Goal: Task Accomplishment & Management: Complete application form

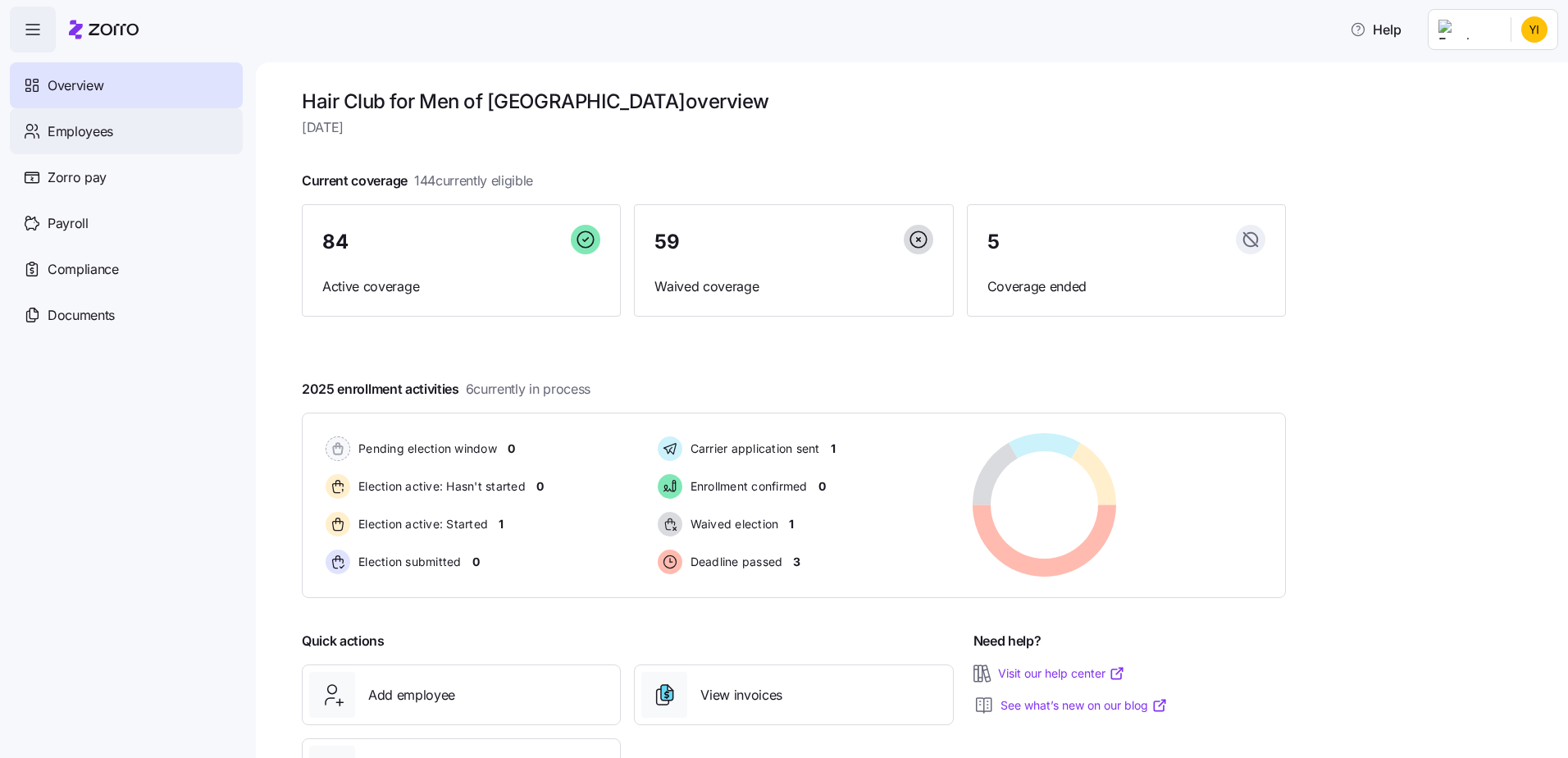
click at [81, 131] on span "Employees" at bounding box center [81, 131] width 66 height 20
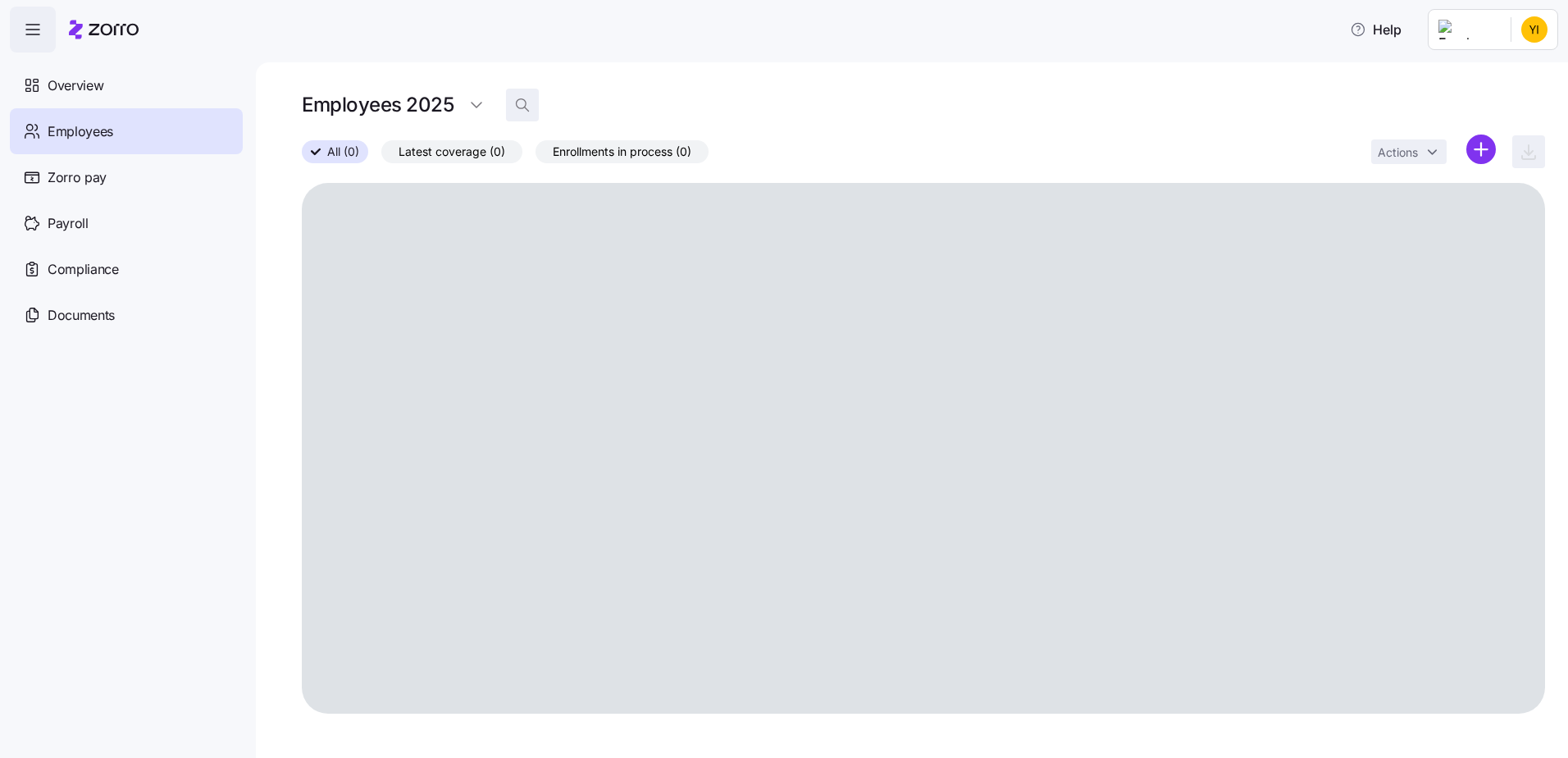
click at [527, 102] on icon "button" at bounding box center [522, 104] width 17 height 17
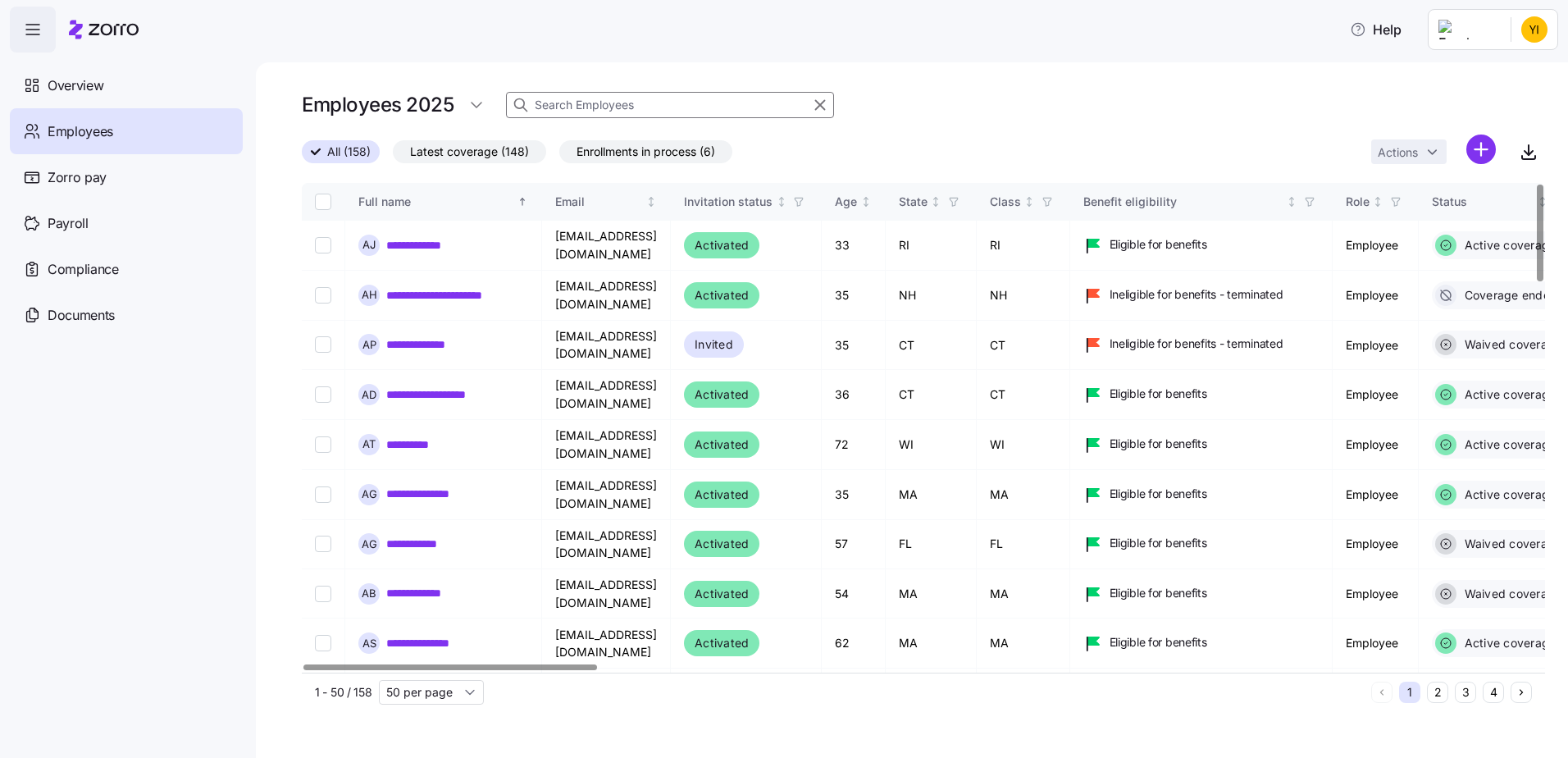
click at [552, 103] on input at bounding box center [669, 105] width 328 height 27
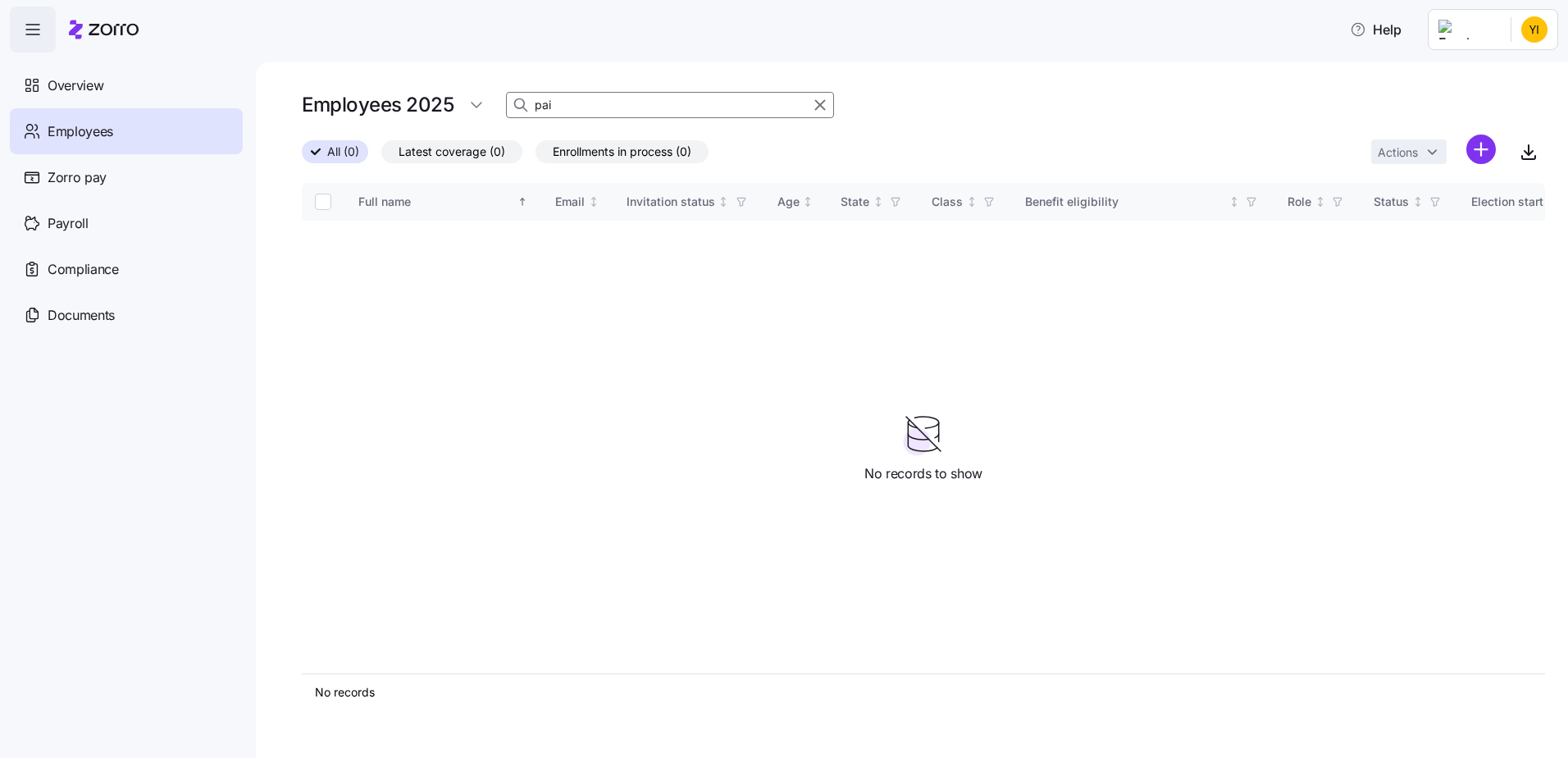
type input "pai"
click at [1482, 146] on html "Help Overview Employees Zorro pay Payroll Compliance Documents Employees 2025 p…" at bounding box center [784, 374] width 1568 height 748
click at [1407, 221] on span "Add a new employee" at bounding box center [1428, 220] width 110 height 17
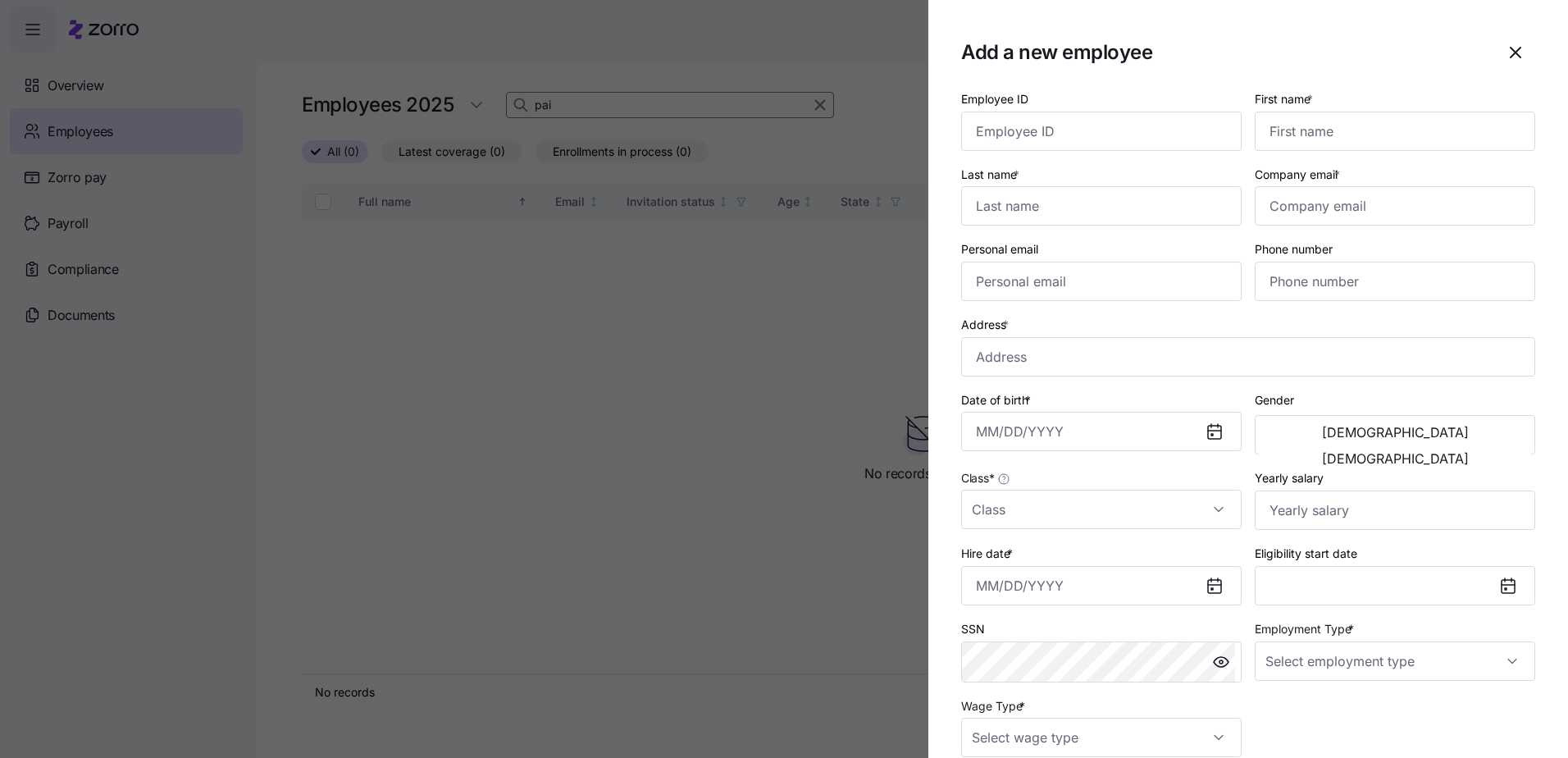
click at [831, 270] on div at bounding box center [784, 379] width 1568 height 758
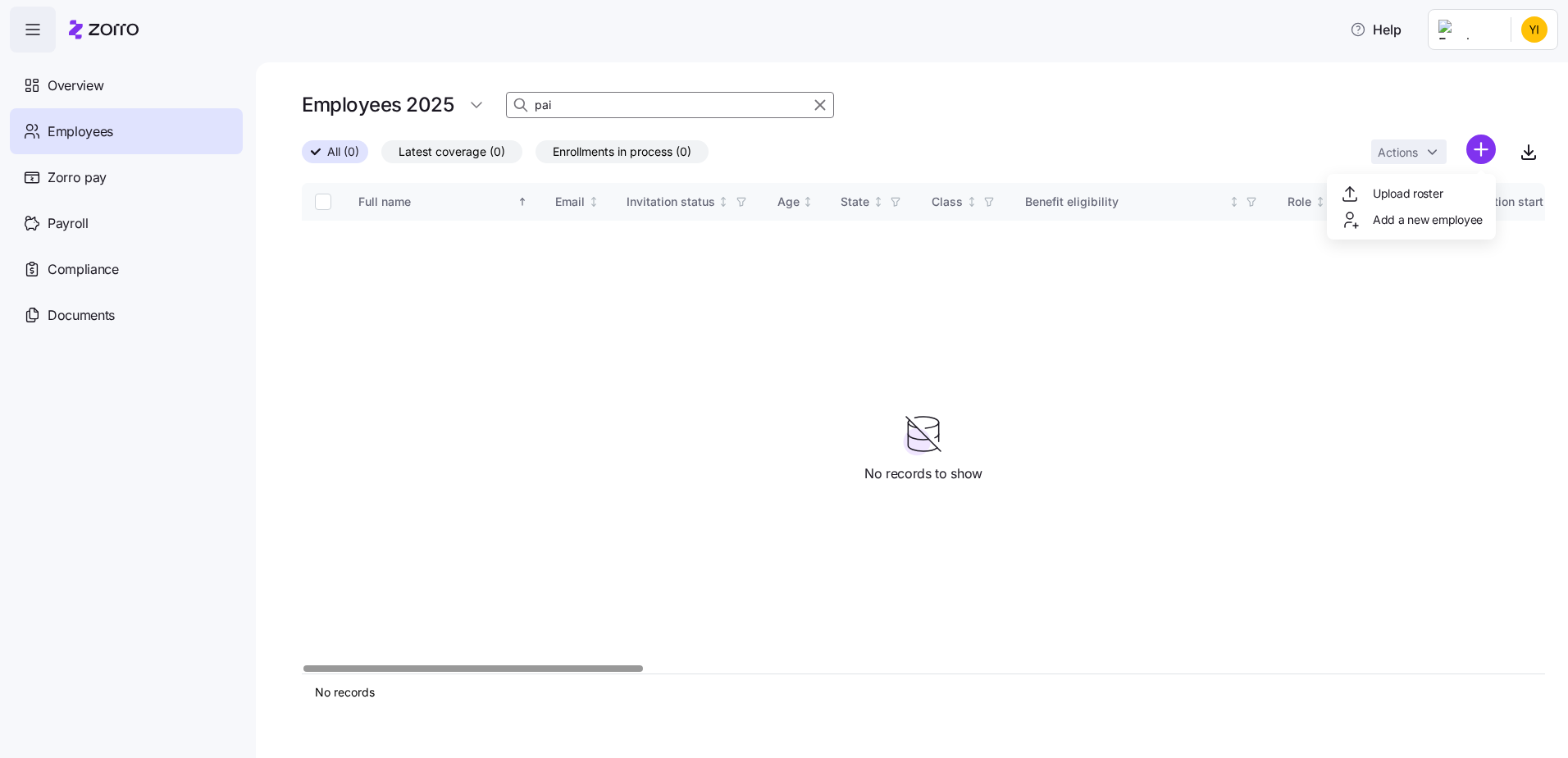
click at [1480, 145] on html "Help Overview Employees Zorro pay Payroll Compliance Documents Employees 2025 p…" at bounding box center [784, 374] width 1568 height 748
click at [1402, 216] on span "Add a new employee" at bounding box center [1428, 220] width 110 height 17
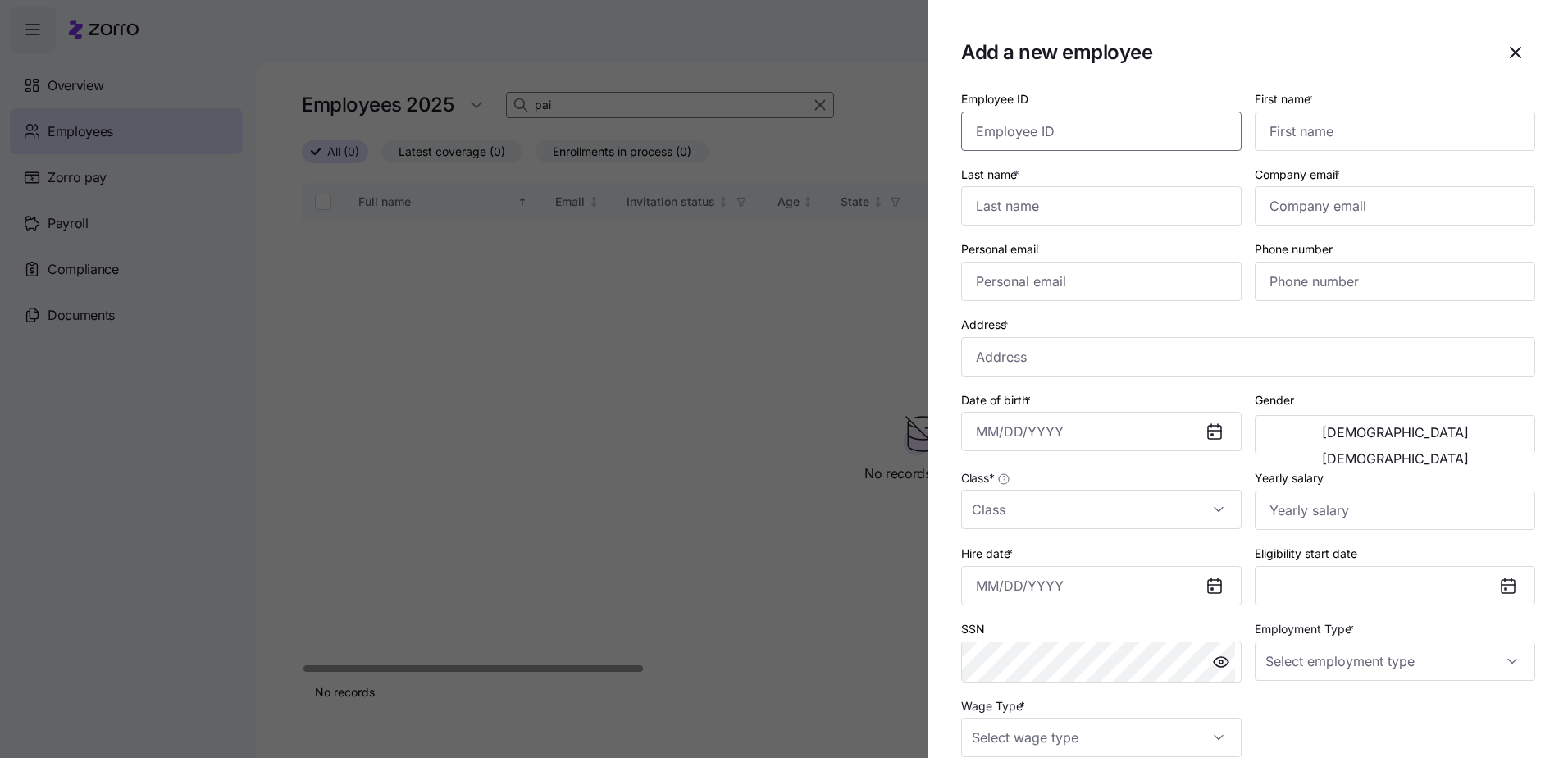
click at [1087, 132] on input "Employee ID" at bounding box center [1101, 131] width 281 height 39
click at [1273, 132] on input "First name *" at bounding box center [1394, 131] width 281 height 39
paste input "[PERSON_NAME]"
type input "[PERSON_NAME]"
click at [996, 205] on input "Last name *" at bounding box center [1101, 205] width 281 height 39
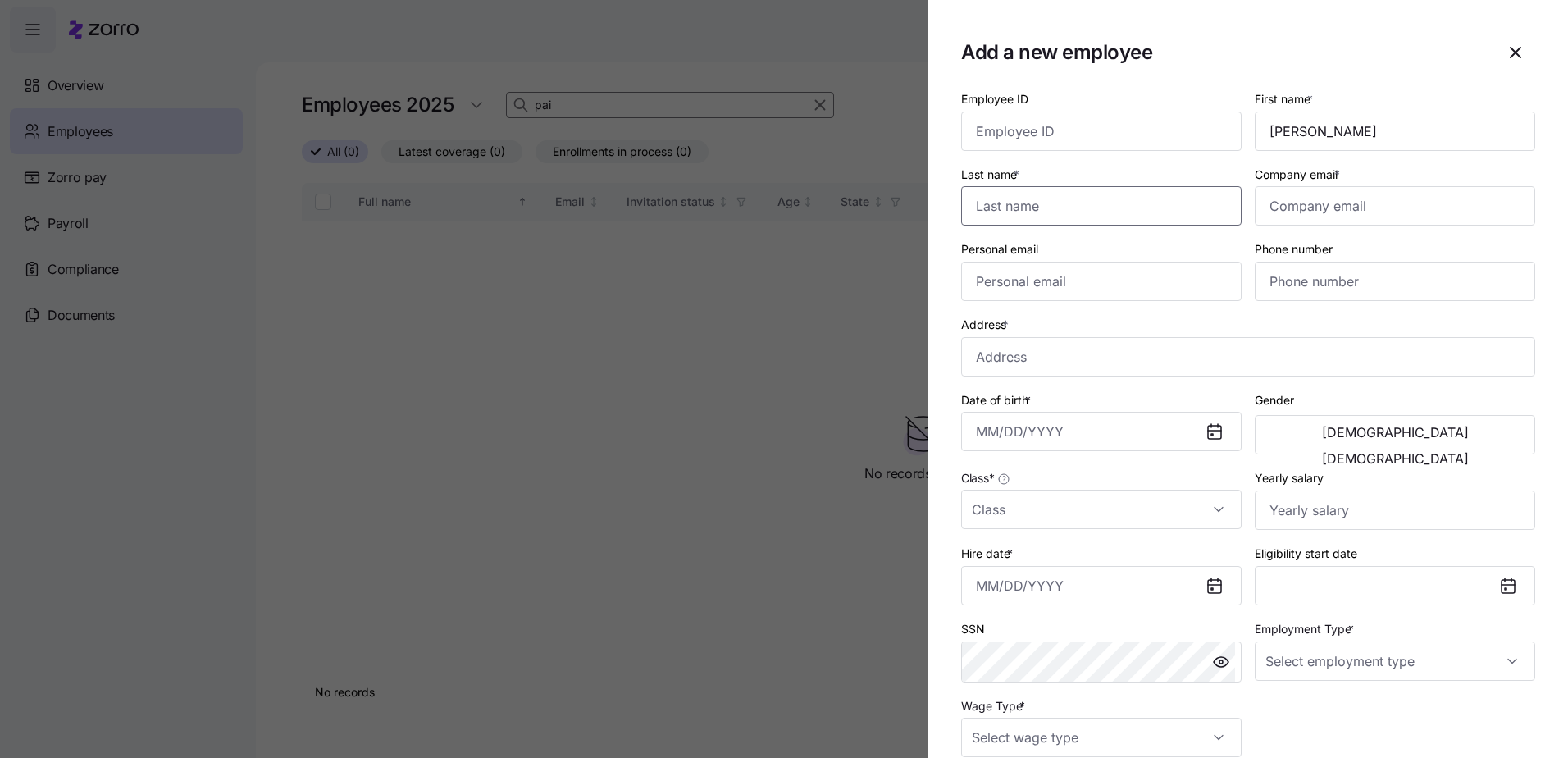
paste input "[PERSON_NAME]"
type input "[PERSON_NAME]"
click at [1268, 187] on input "Company email *" at bounding box center [1394, 205] width 281 height 39
paste input "[EMAIL_ADDRESS][DOMAIN_NAME]"
type input "[EMAIL_ADDRESS][DOMAIN_NAME]"
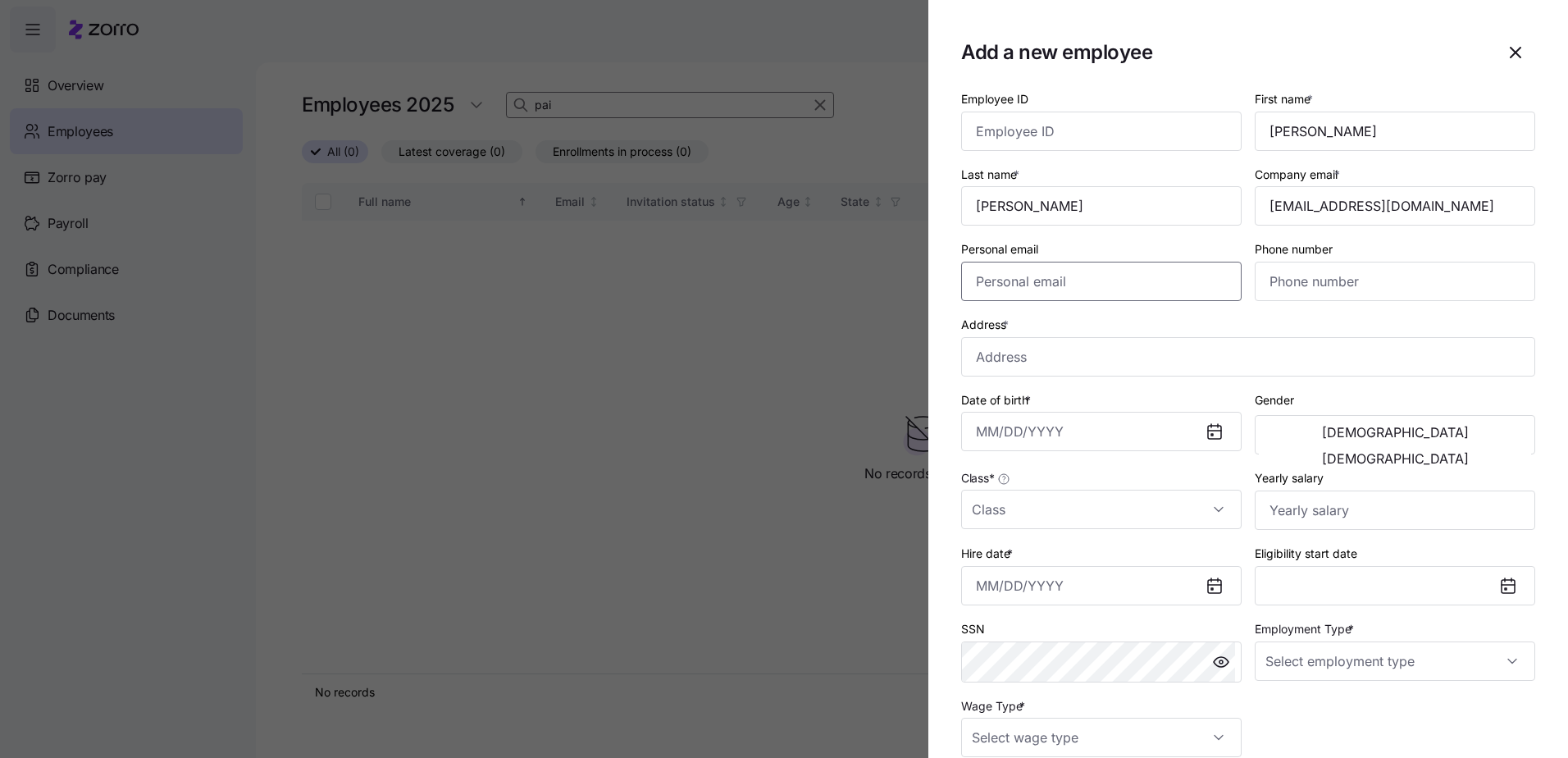
click at [1051, 289] on input "Personal email" at bounding box center [1101, 281] width 281 height 39
paste input "[EMAIL_ADDRESS][DOMAIN_NAME]"
type input "[EMAIL_ADDRESS][DOMAIN_NAME]"
click at [1329, 274] on input "Phone number" at bounding box center [1394, 281] width 281 height 39
type input "[PHONE_NUMBER]"
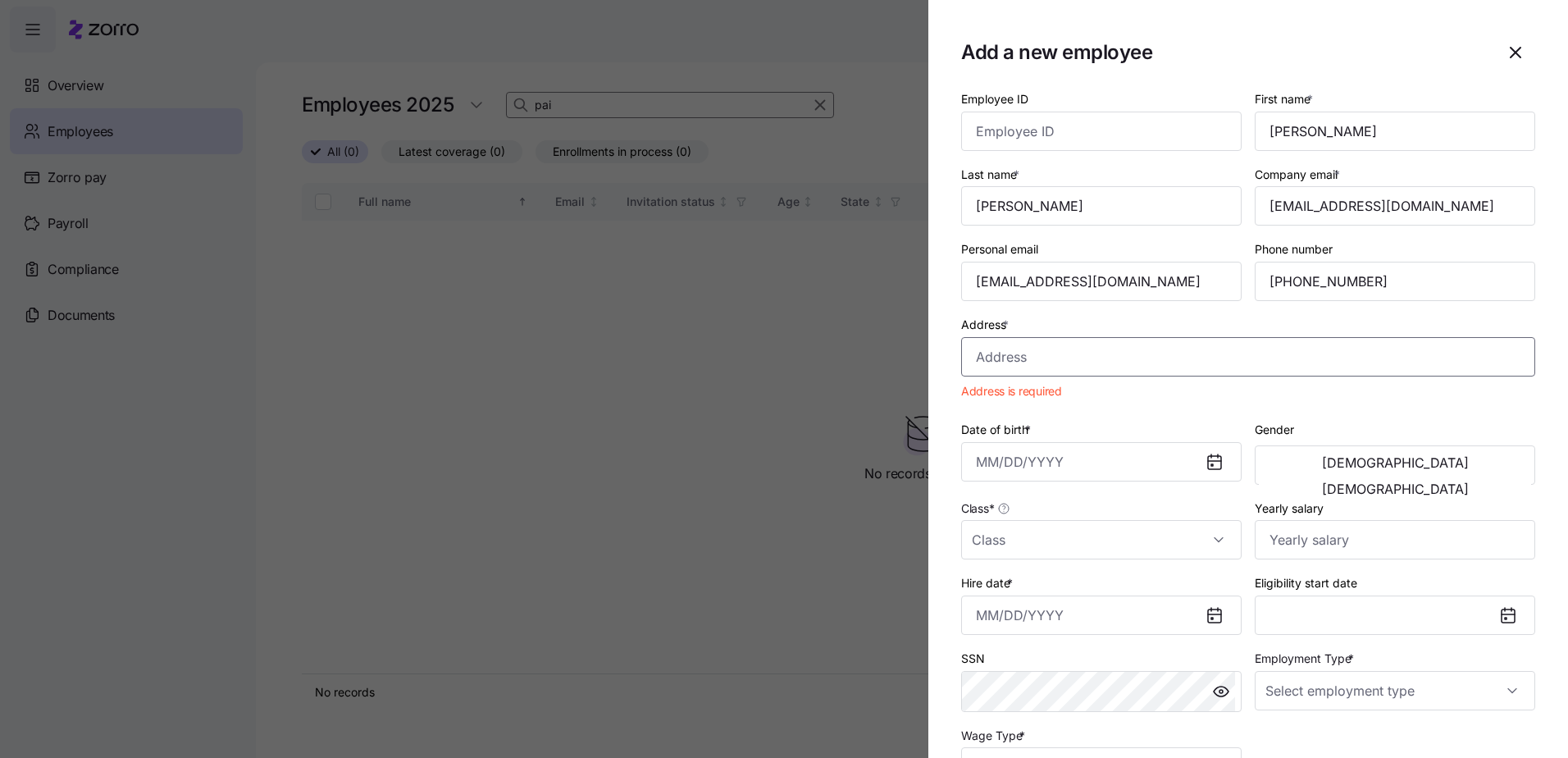
click at [1067, 358] on input "Address *" at bounding box center [1248, 357] width 574 height 39
paste input "[STREET_ADDRESS]"
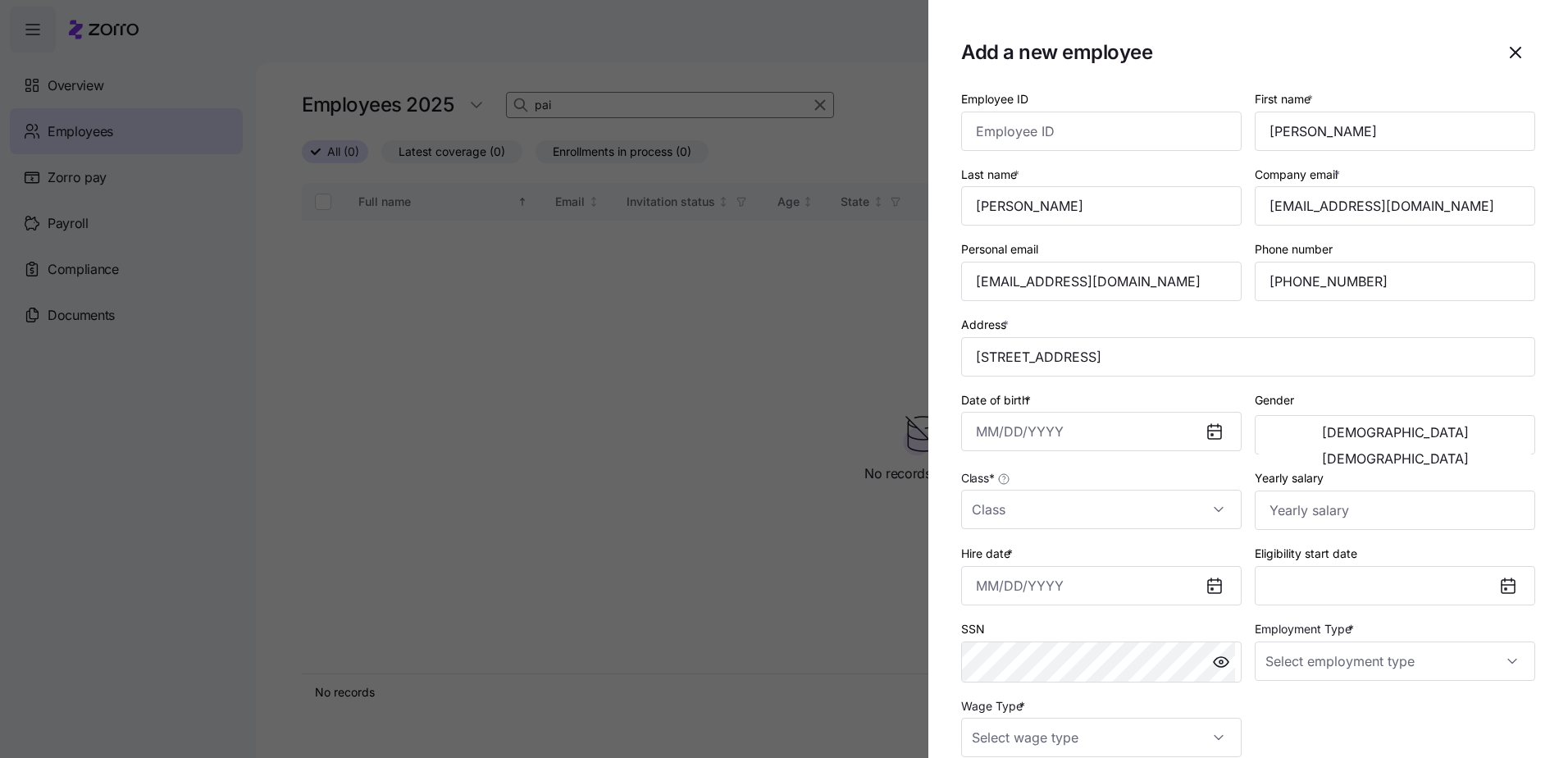
type input "[STREET_ADDRESS]"
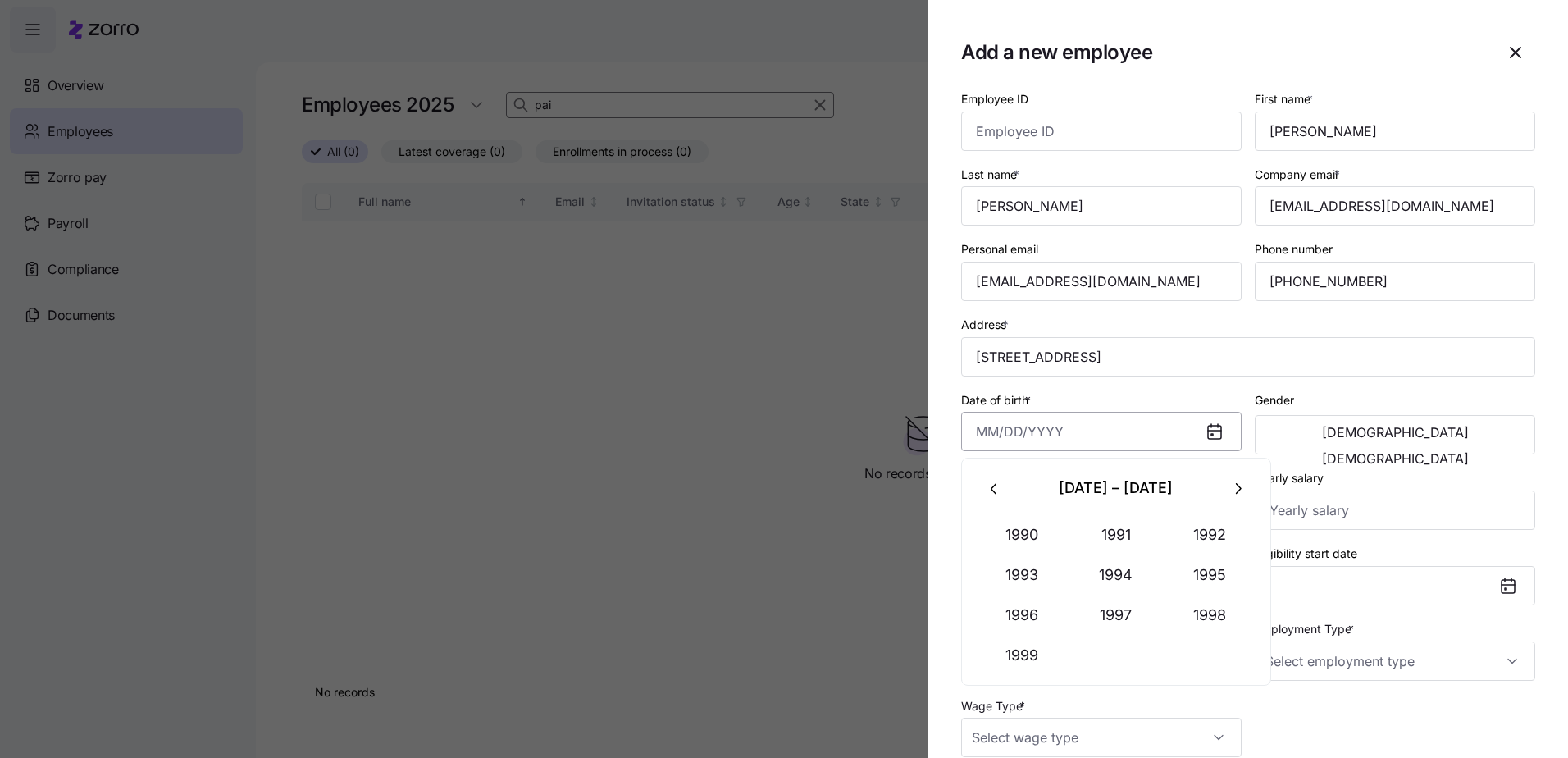
click at [1070, 428] on input "Date of birth *" at bounding box center [1101, 431] width 281 height 39
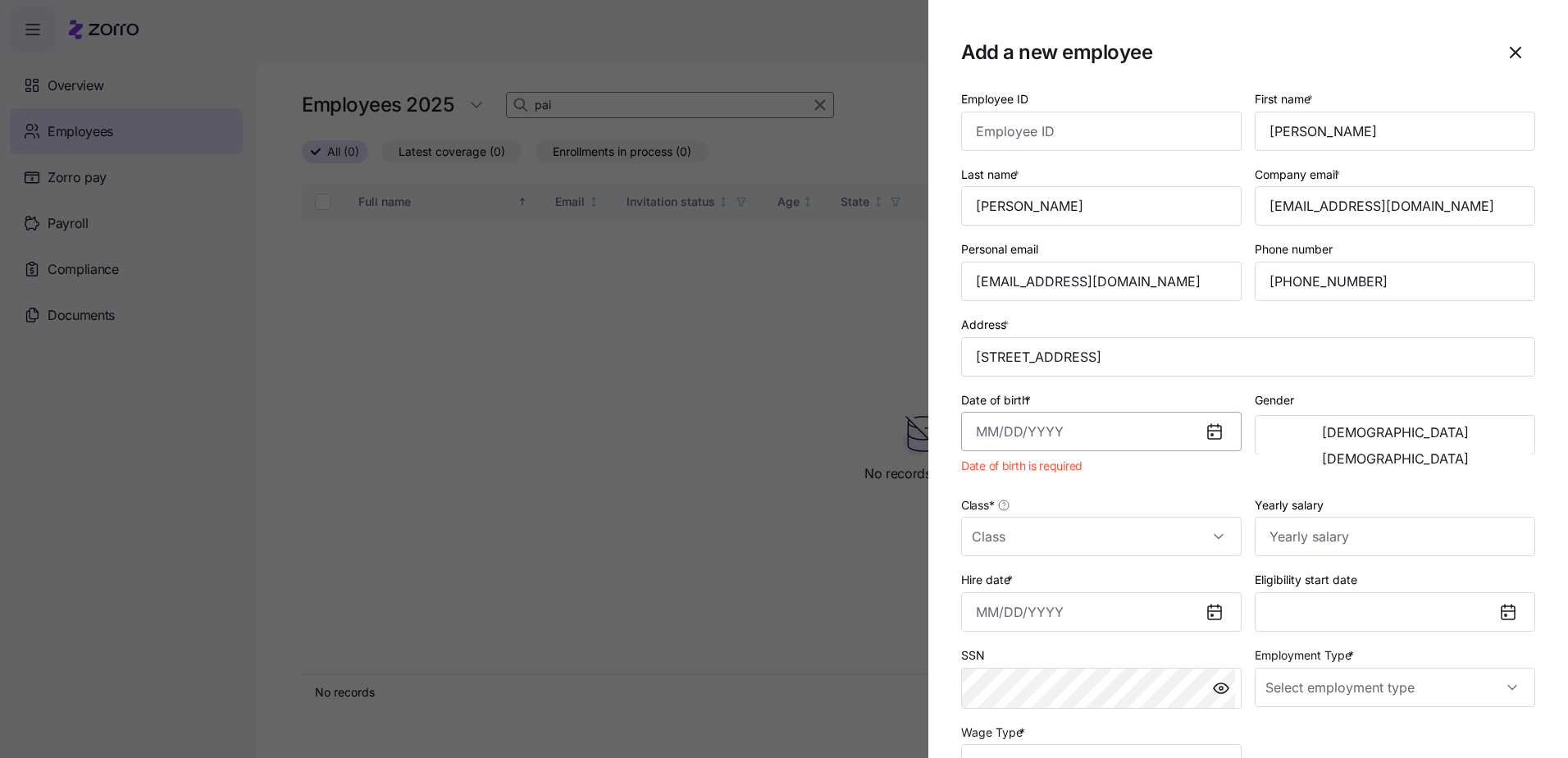
click at [977, 436] on input "Date of birth *" at bounding box center [1101, 431] width 281 height 39
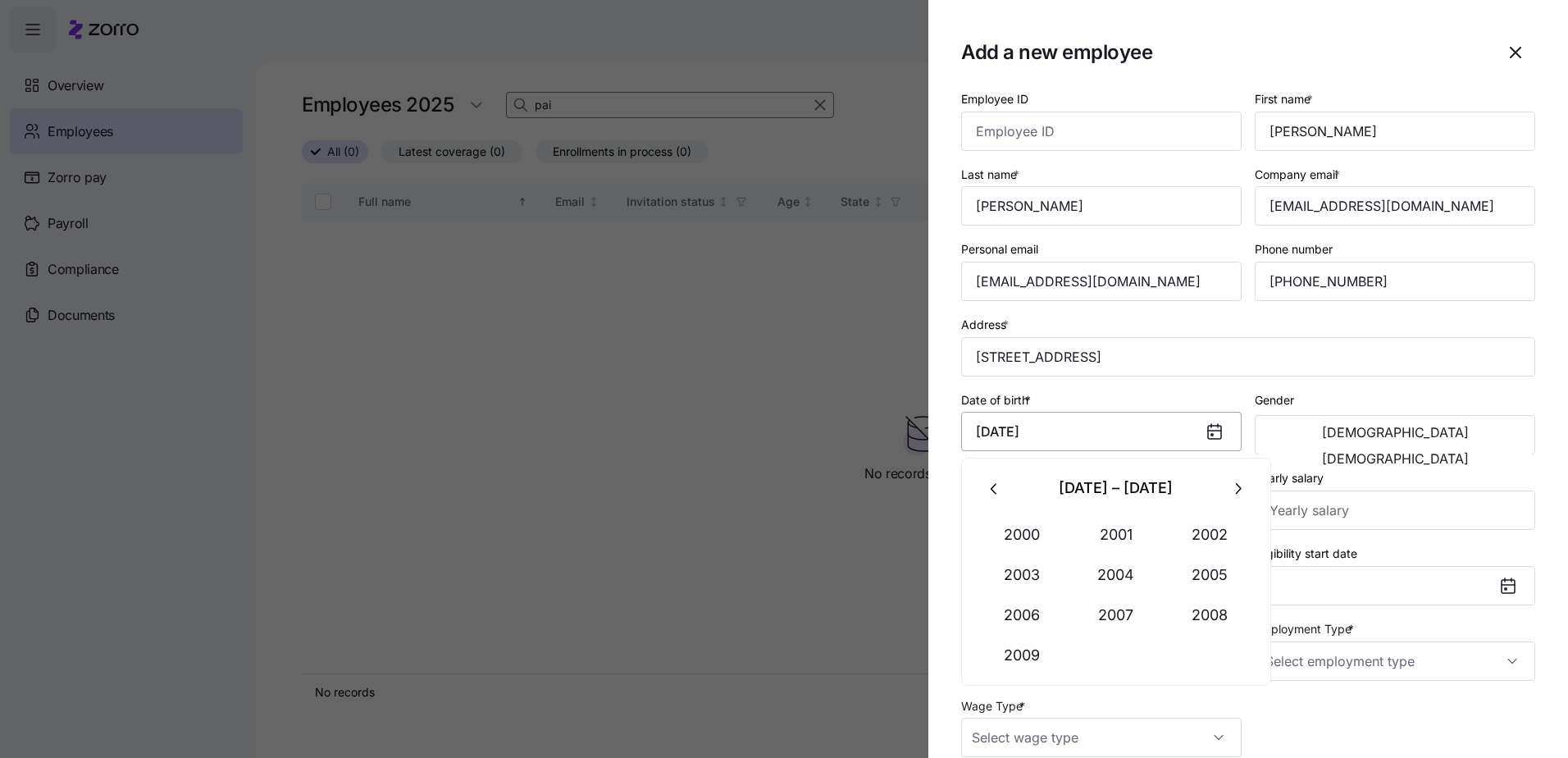
type input "[DATE]"
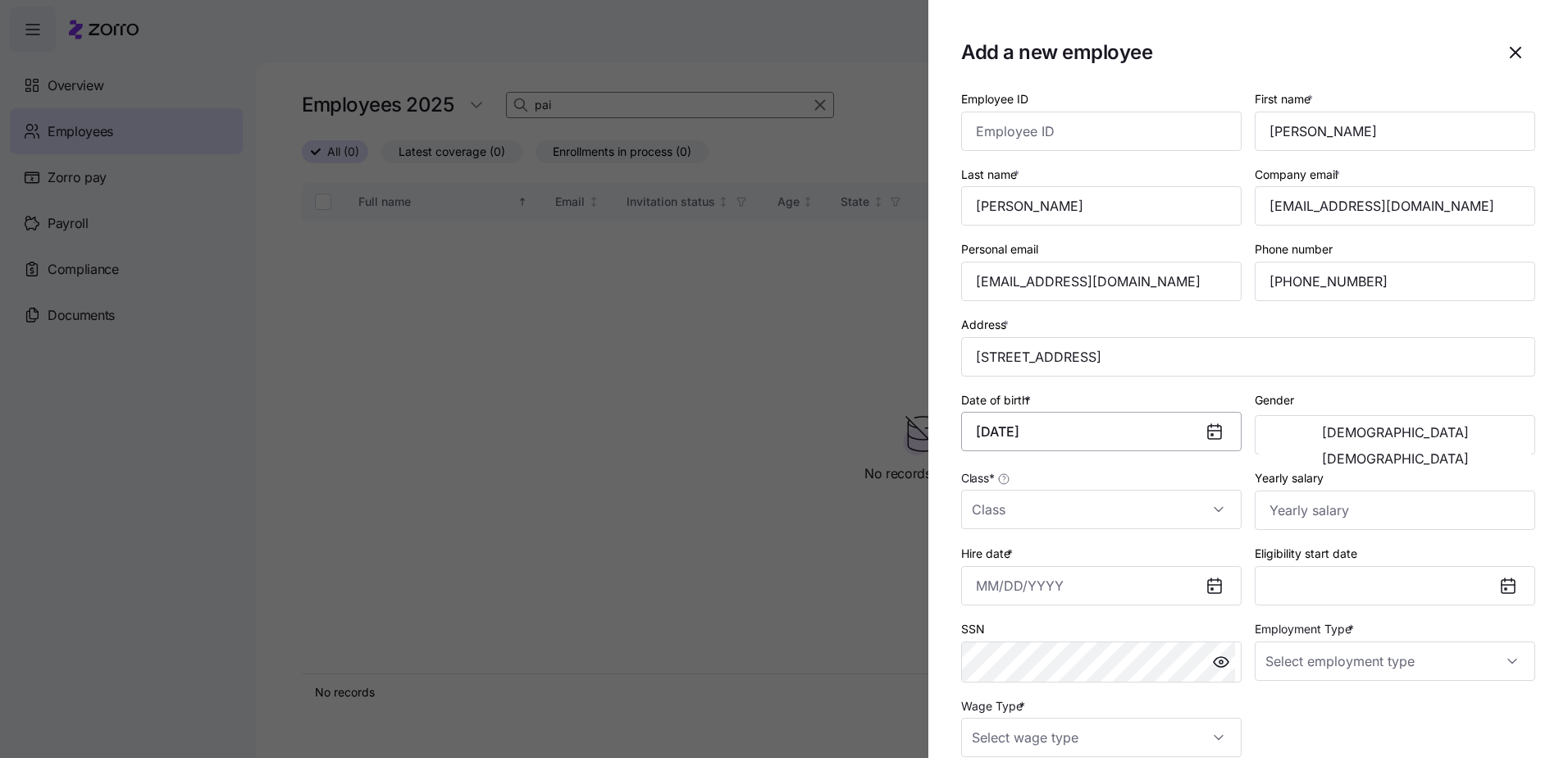
click at [1259, 445] on button "[DEMOGRAPHIC_DATA]" at bounding box center [1395, 459] width 273 height 27
click at [1069, 506] on input "Class *" at bounding box center [1101, 509] width 281 height 39
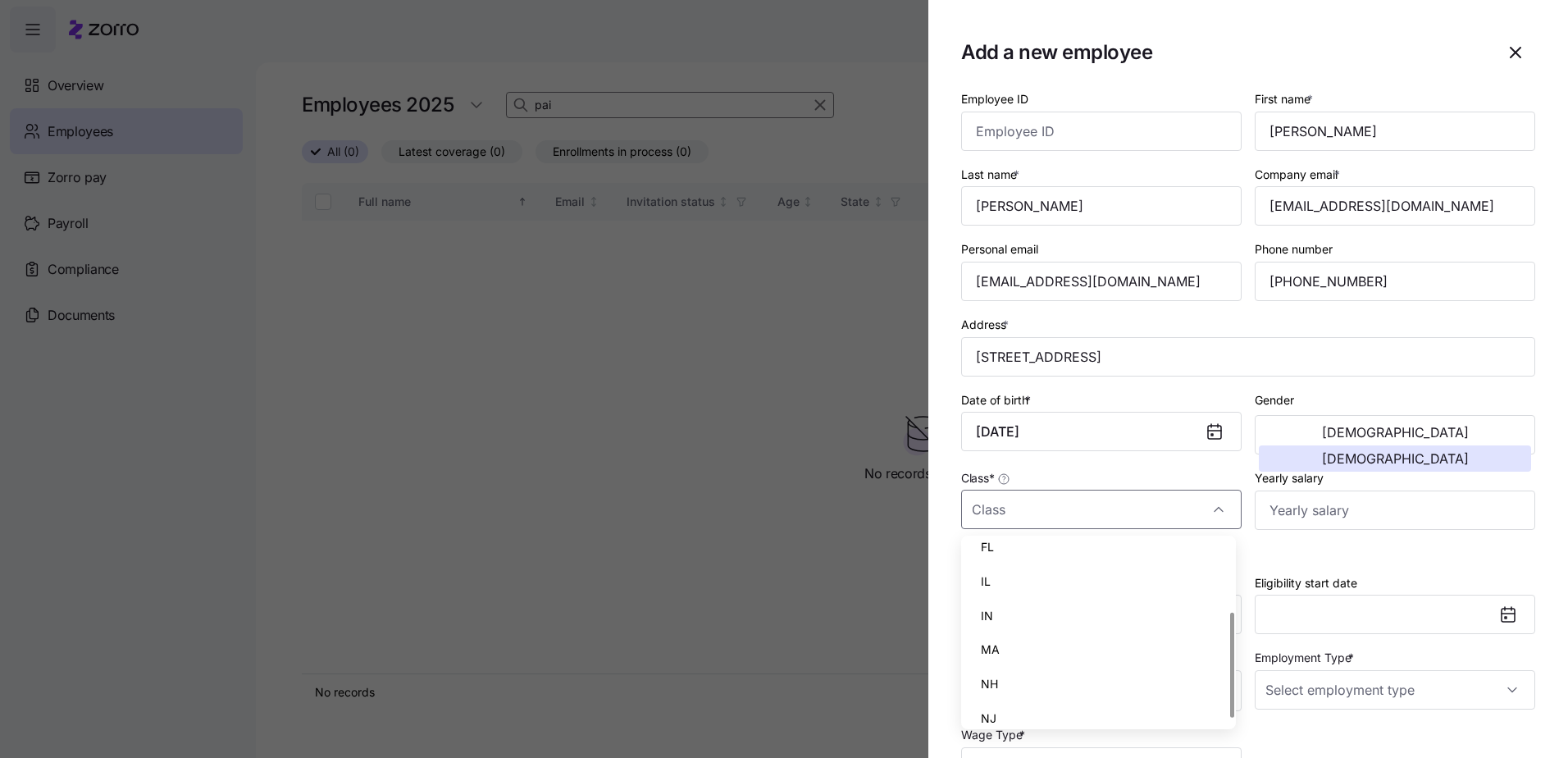
scroll to position [128, 0]
click at [1003, 609] on div "NH" at bounding box center [1098, 603] width 261 height 35
type input "NH"
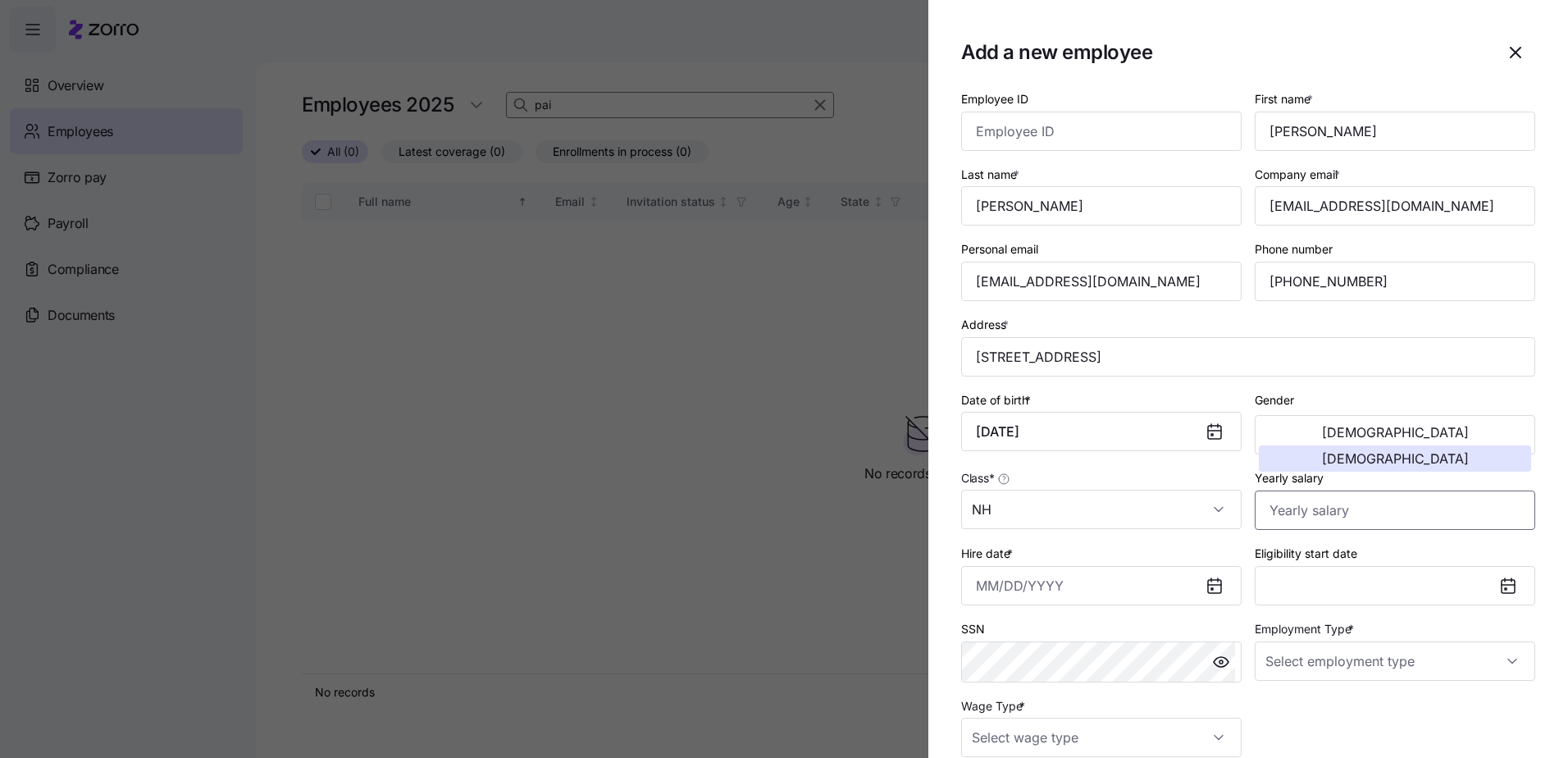
click at [1330, 510] on input "Yearly salary" at bounding box center [1394, 510] width 281 height 39
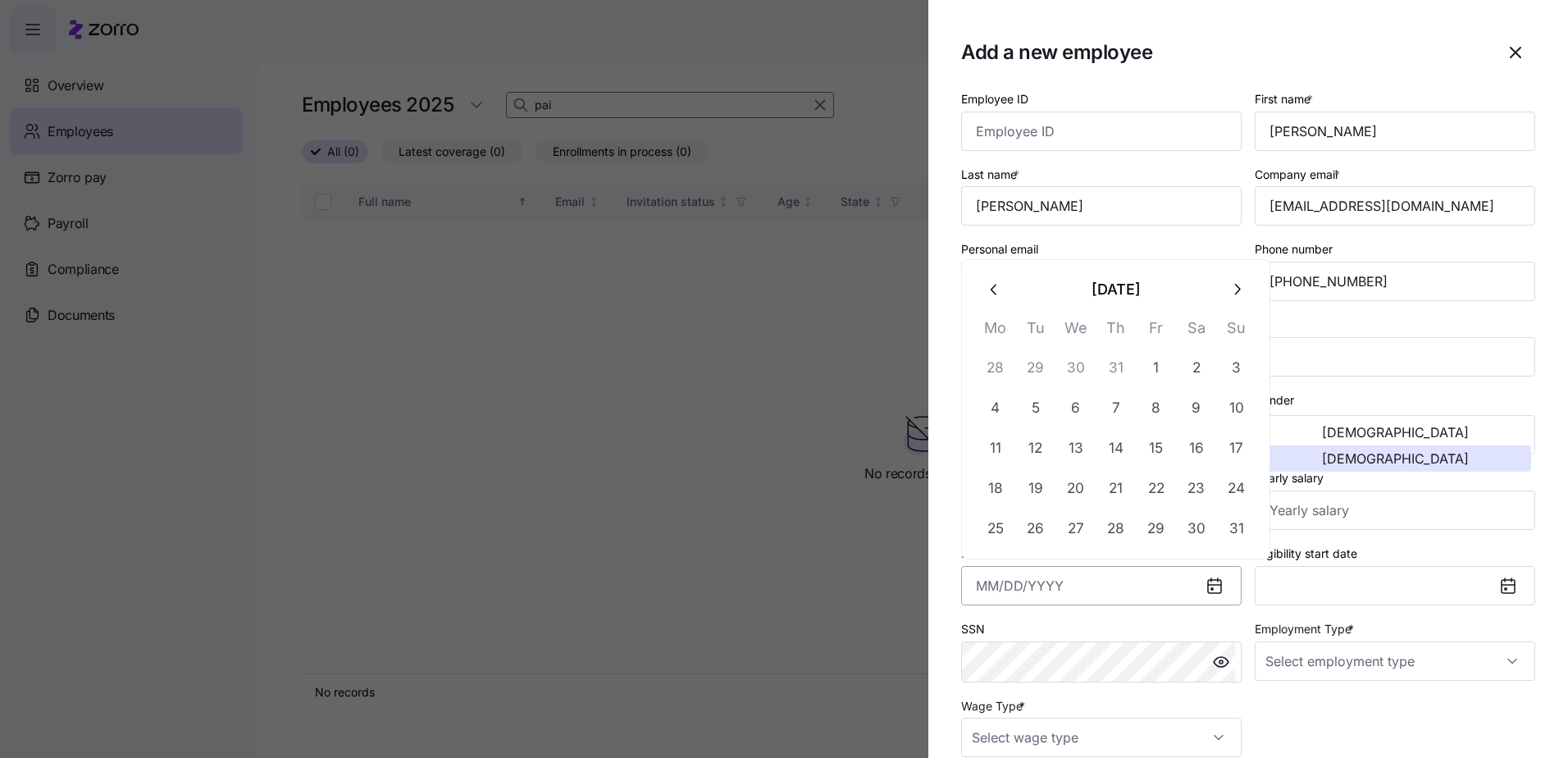
click at [1095, 578] on input "Hire date *" at bounding box center [1101, 585] width 281 height 39
type input "[DATE]"
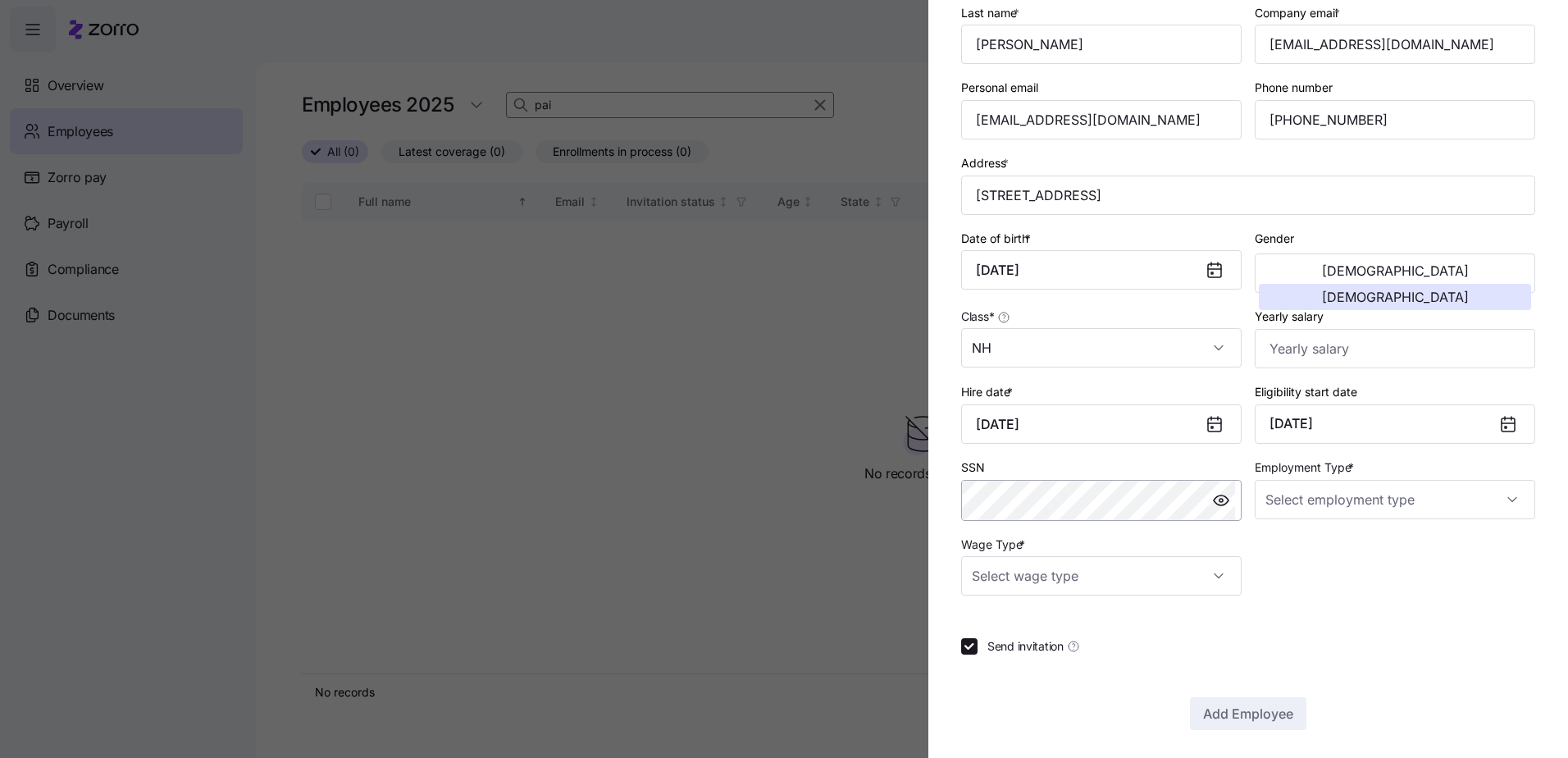
scroll to position [166, 0]
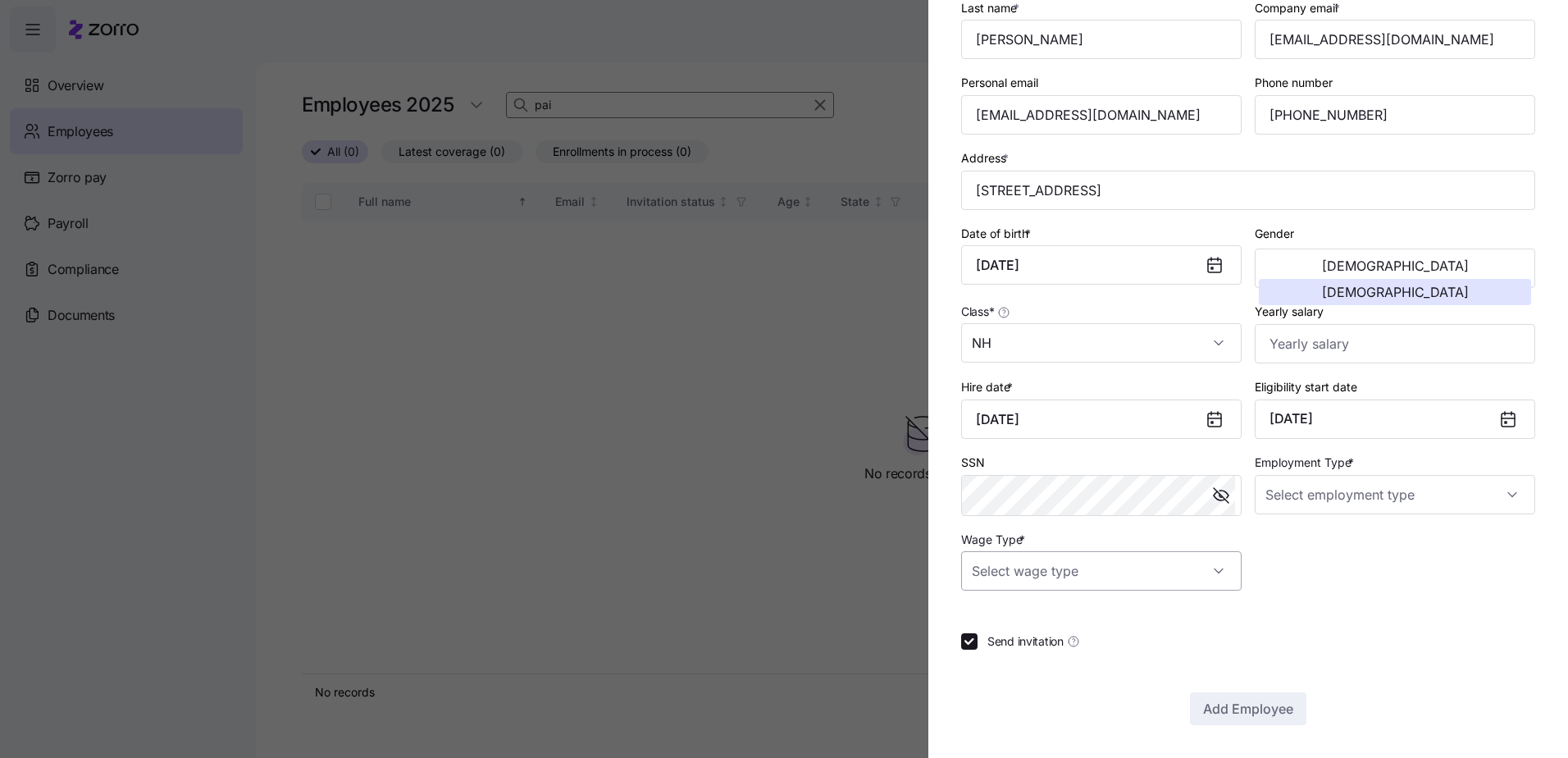
click at [1090, 557] on input "Wage Type *" at bounding box center [1101, 570] width 281 height 39
click at [1044, 649] on div "Hourly" at bounding box center [1098, 655] width 261 height 35
type input "Hourly"
click at [1341, 494] on input "Employment Type *" at bounding box center [1394, 494] width 281 height 39
click at [1326, 550] on div "Full Time" at bounding box center [1386, 545] width 261 height 35
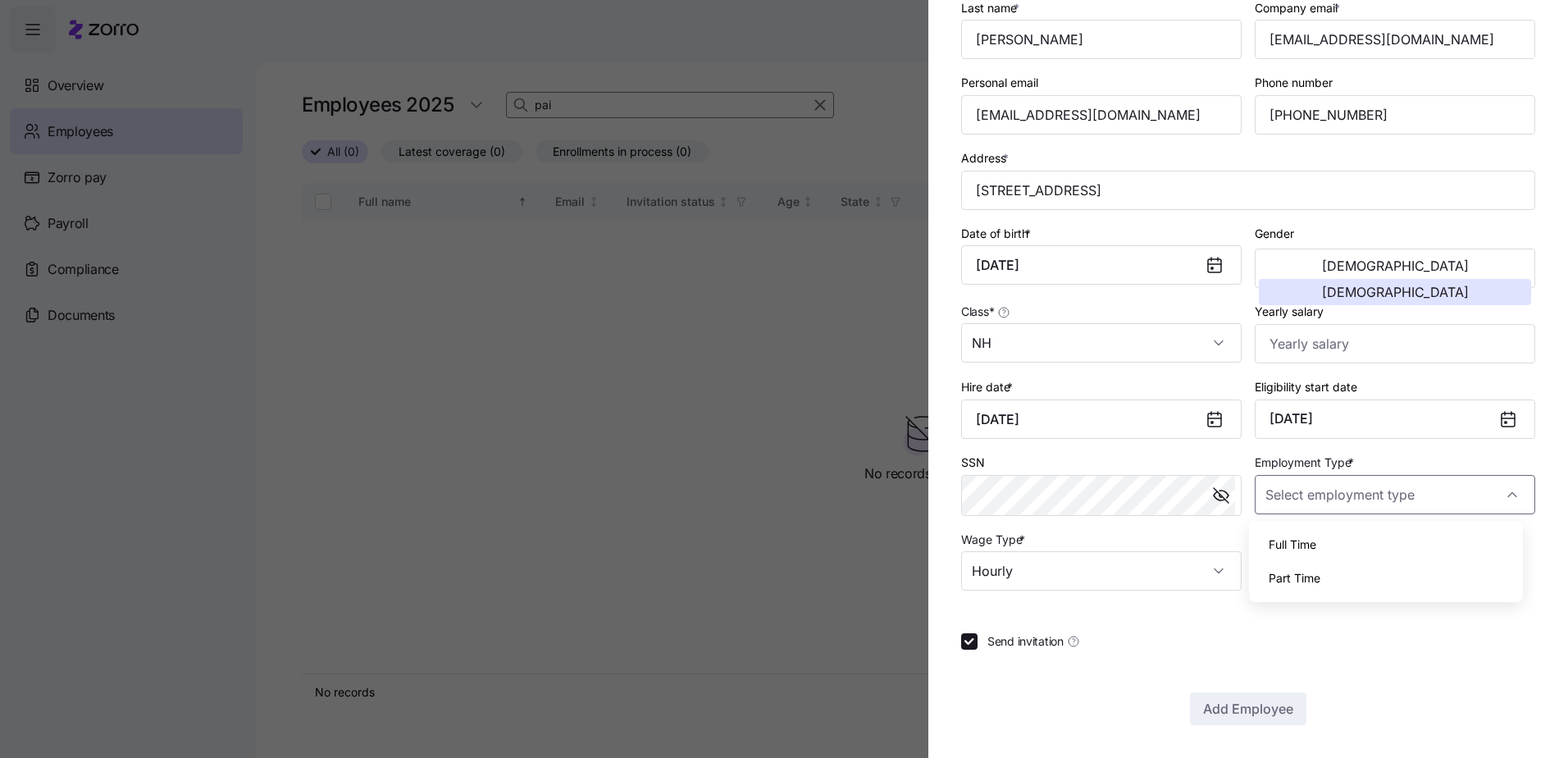
type input "Full Time"
click at [1010, 564] on input "Hourly" at bounding box center [1101, 570] width 281 height 39
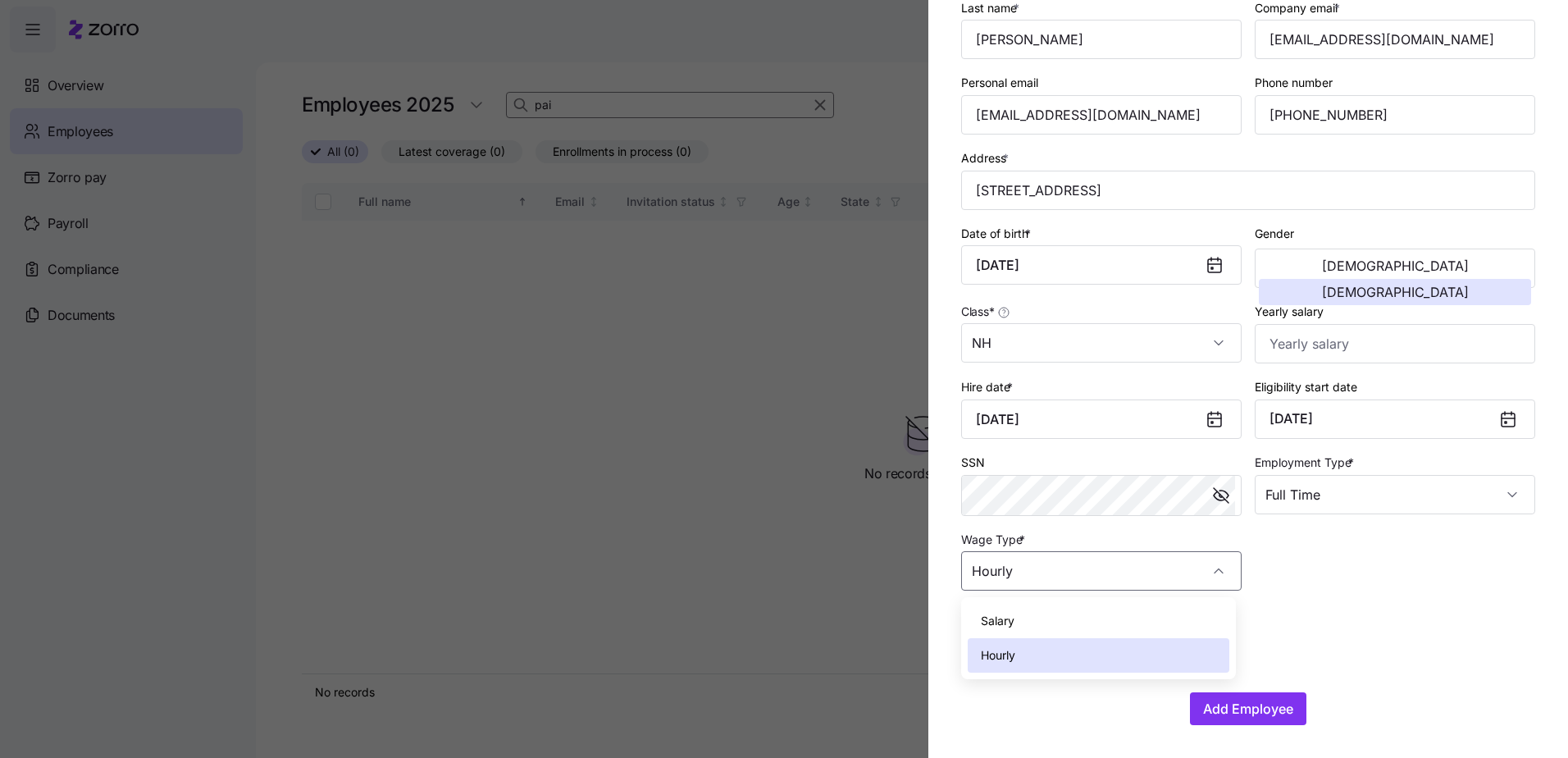
click at [1006, 615] on span "Salary" at bounding box center [998, 621] width 34 height 18
type input "Salary"
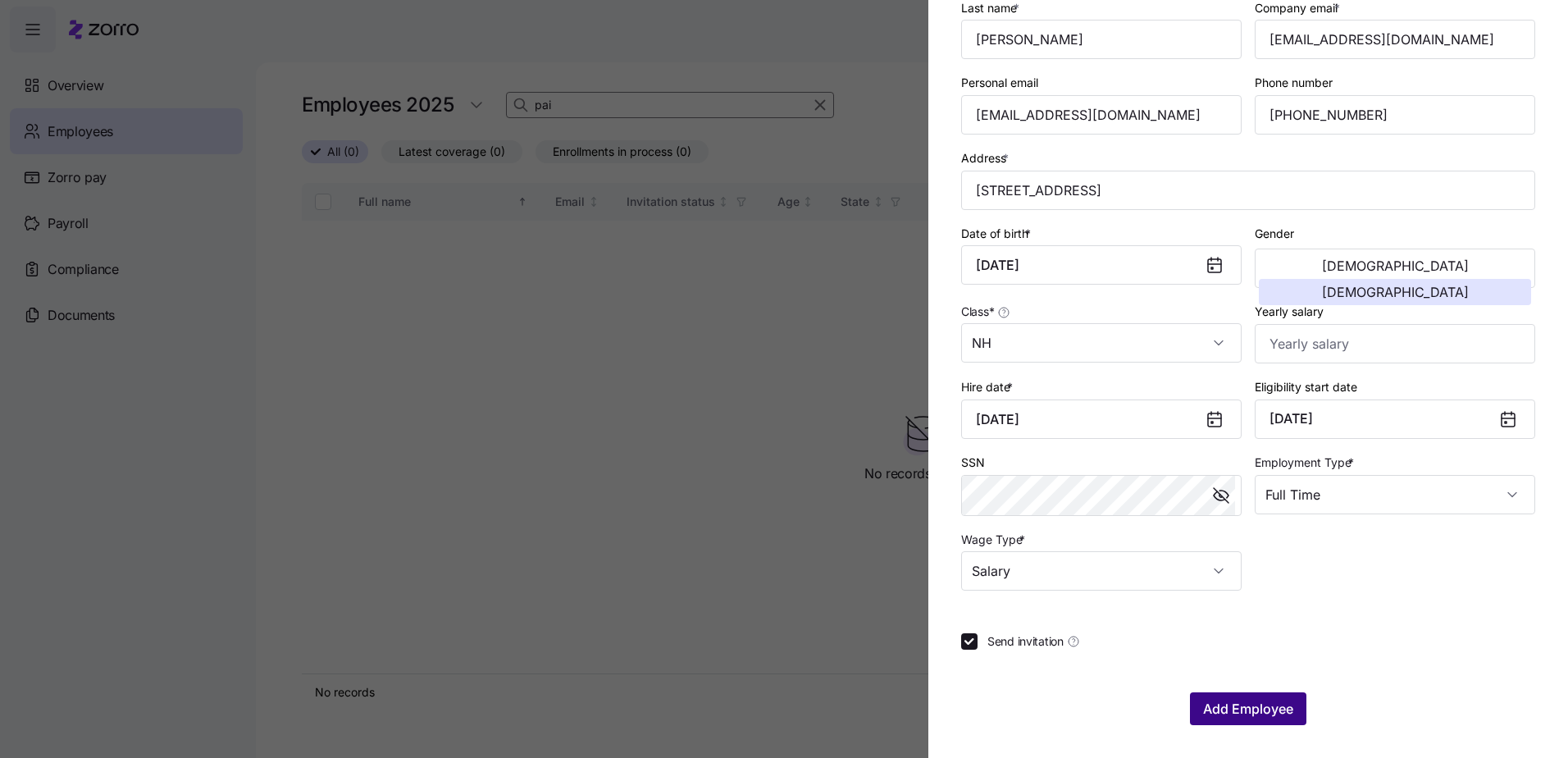
click at [1247, 710] on span "Add Employee" at bounding box center [1248, 708] width 90 height 19
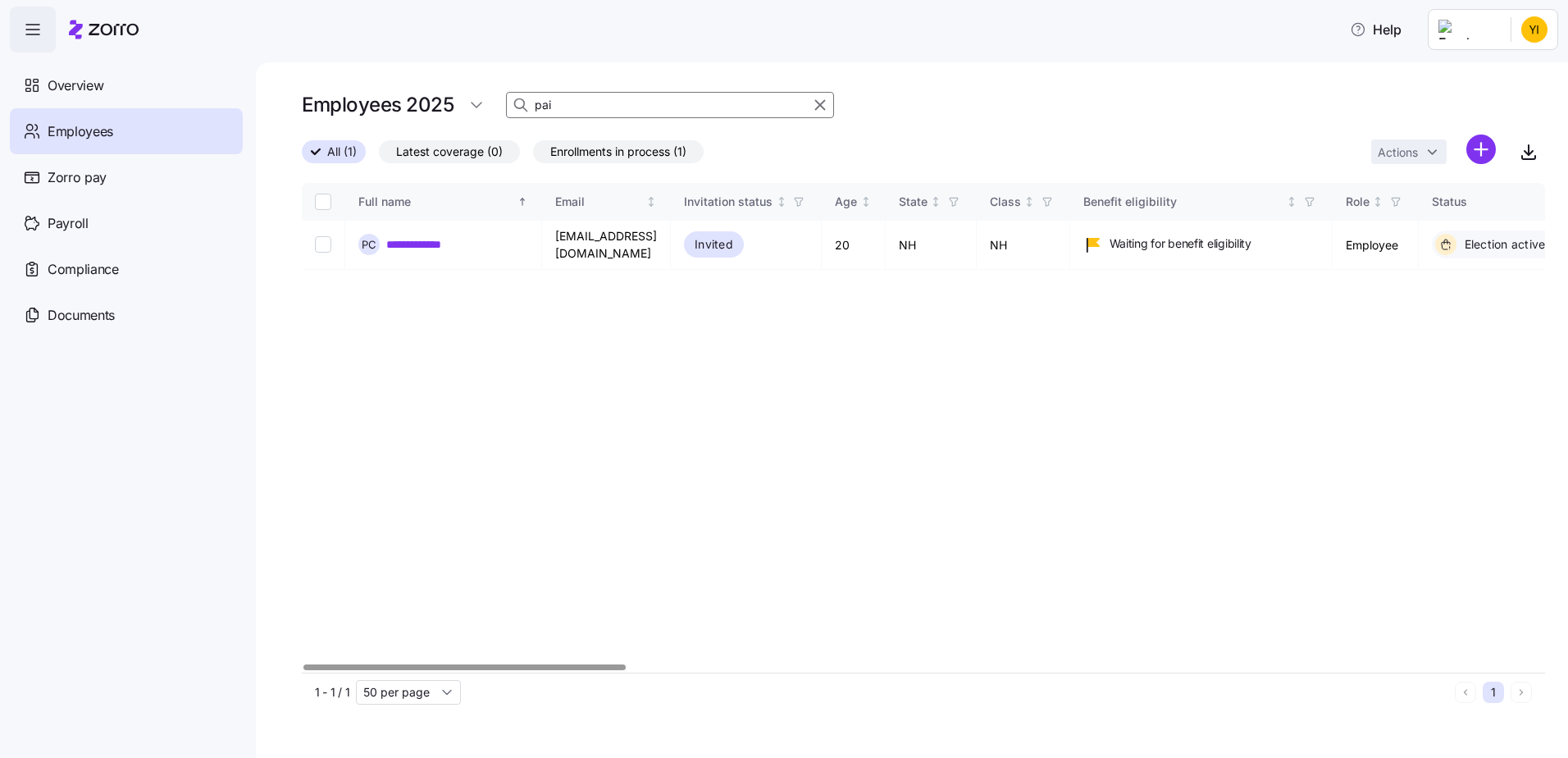
click at [564, 107] on input "pai" at bounding box center [669, 105] width 328 height 27
drag, startPoint x: 564, startPoint y: 107, endPoint x: 462, endPoint y: 119, distance: 102.7
click at [462, 119] on div "Employees 2025 pai" at bounding box center [568, 104] width 532 height 33
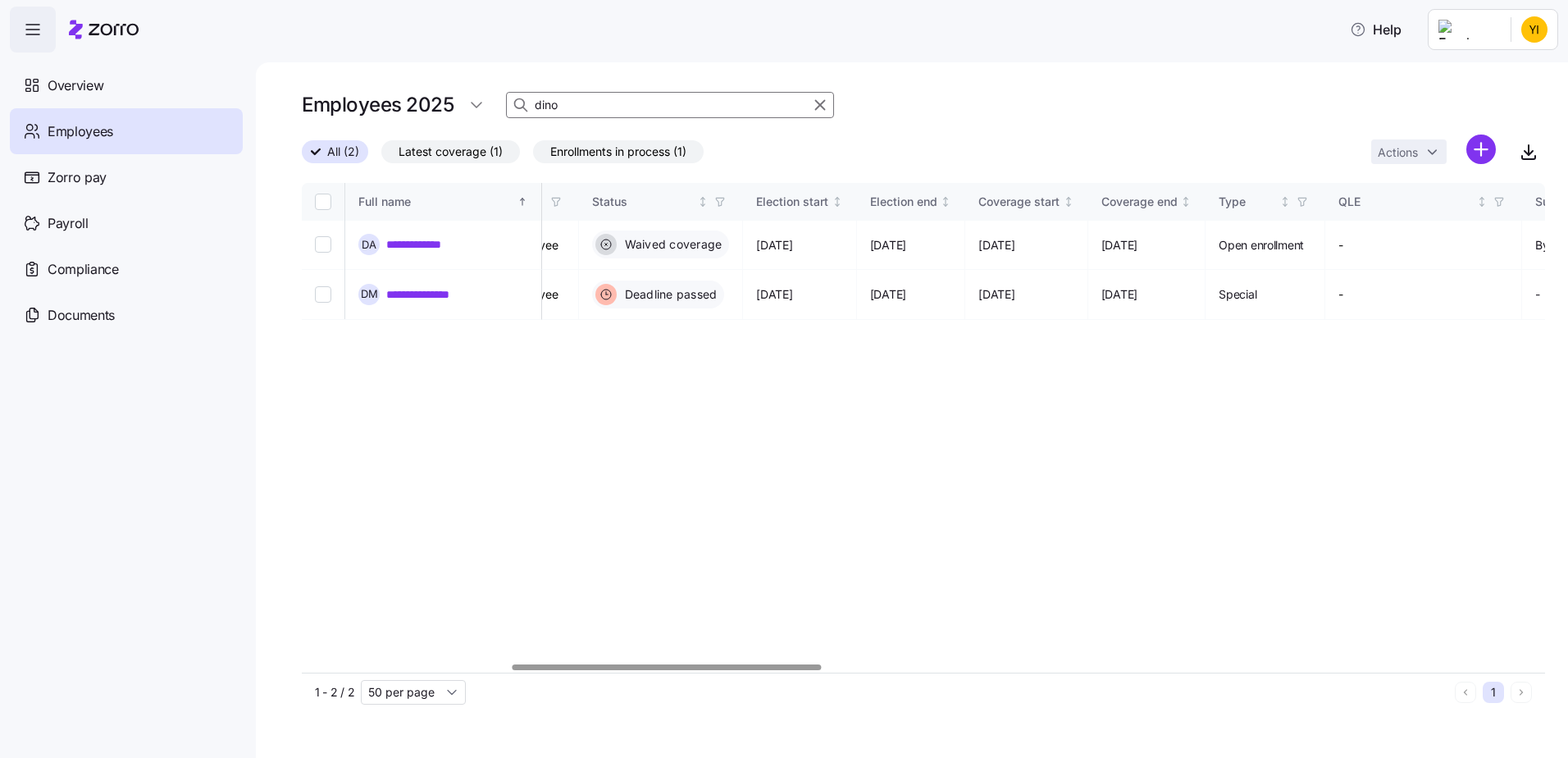
scroll to position [0, 899]
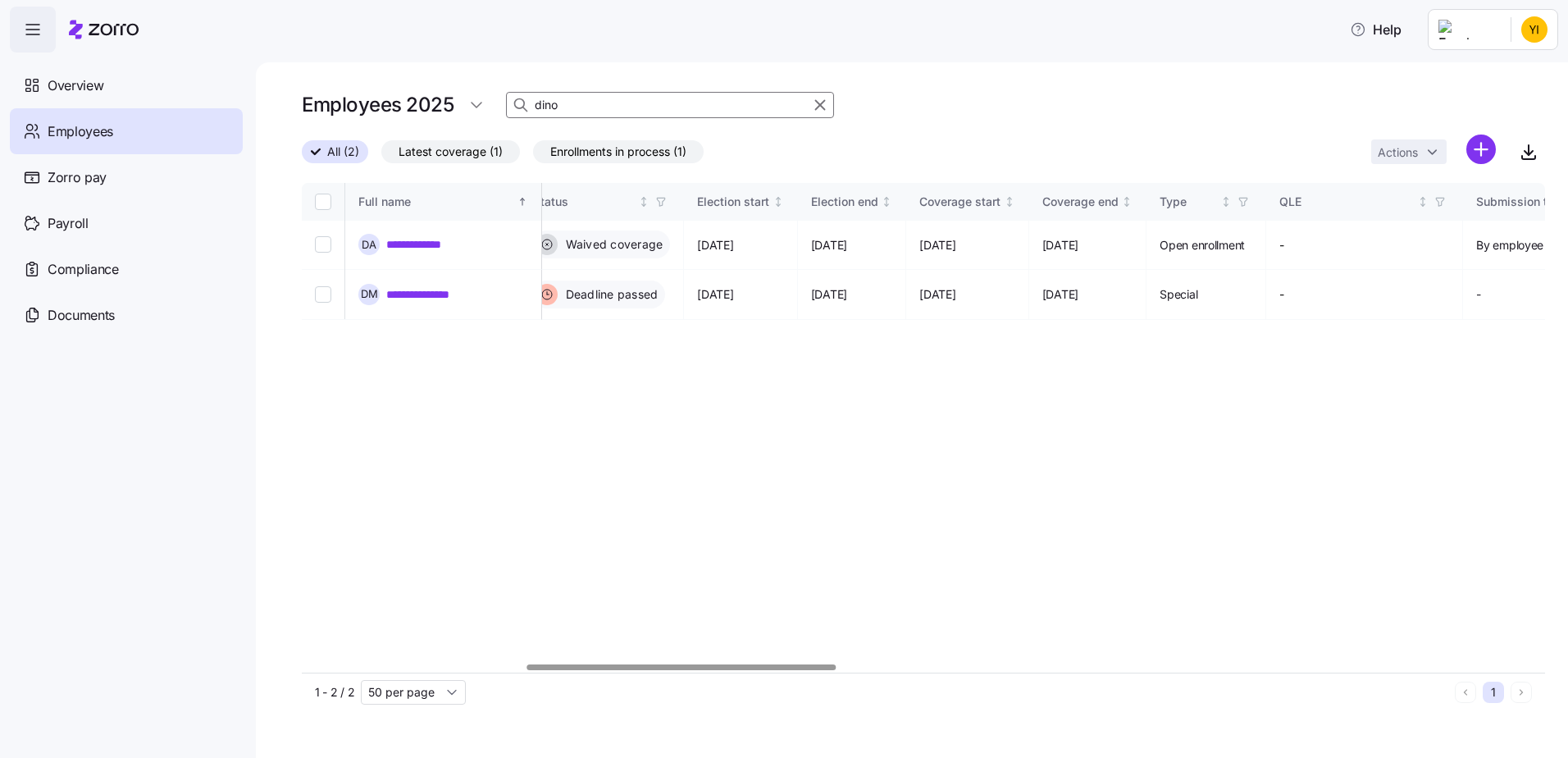
click at [779, 664] on div at bounding box center [682, 667] width 309 height 5
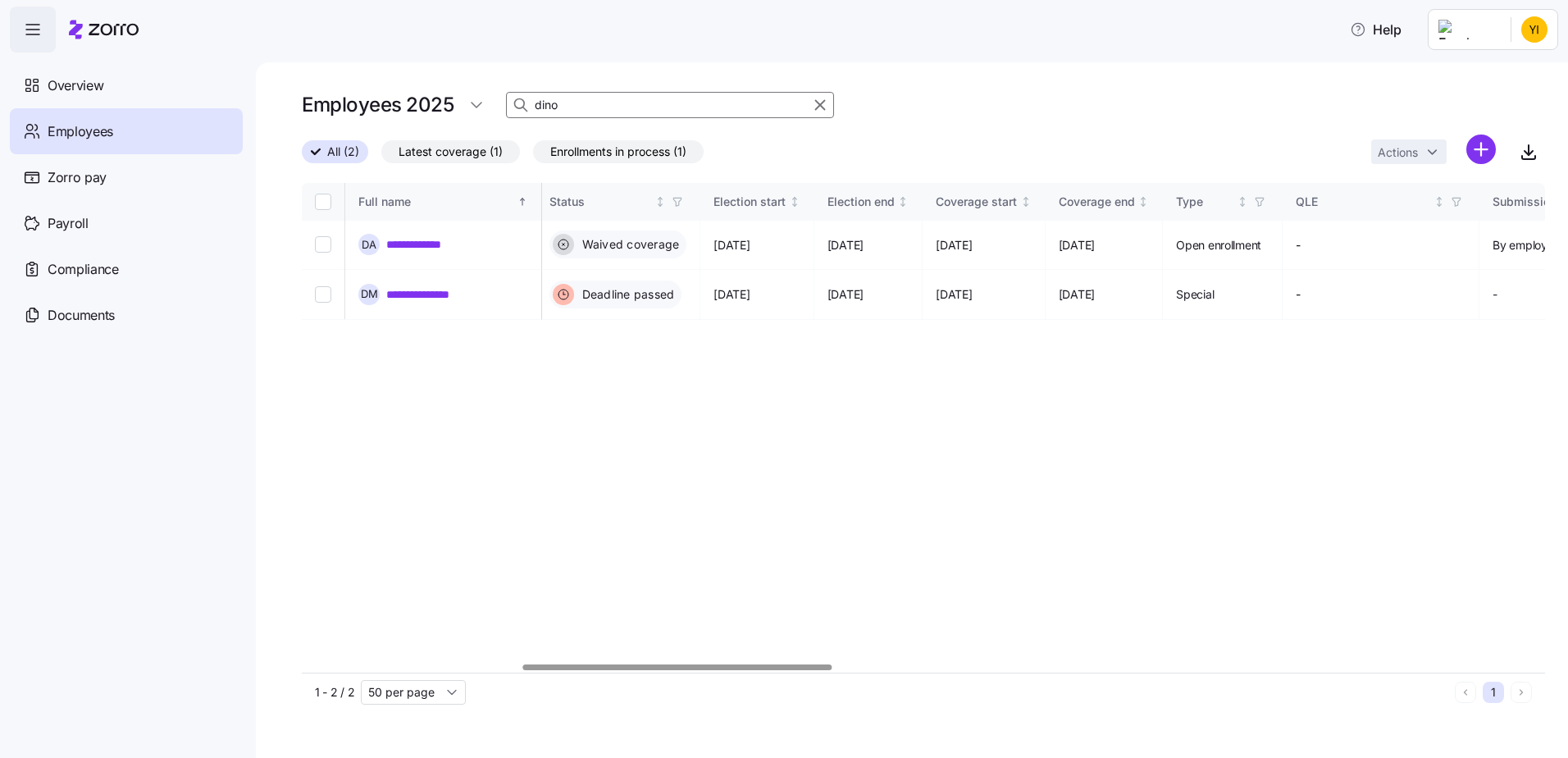
type input "dino"
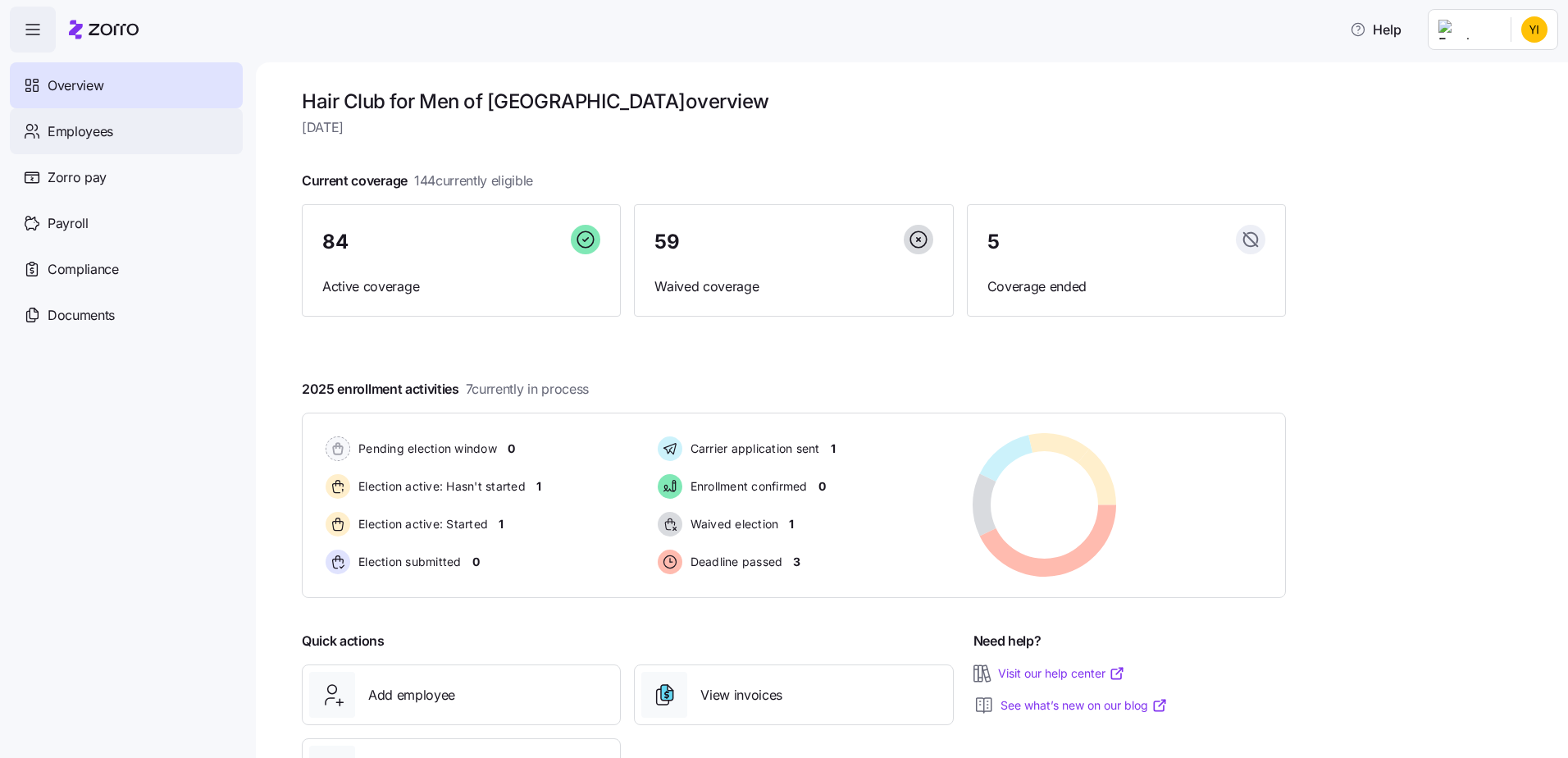
click at [76, 140] on span "Employees" at bounding box center [81, 131] width 66 height 20
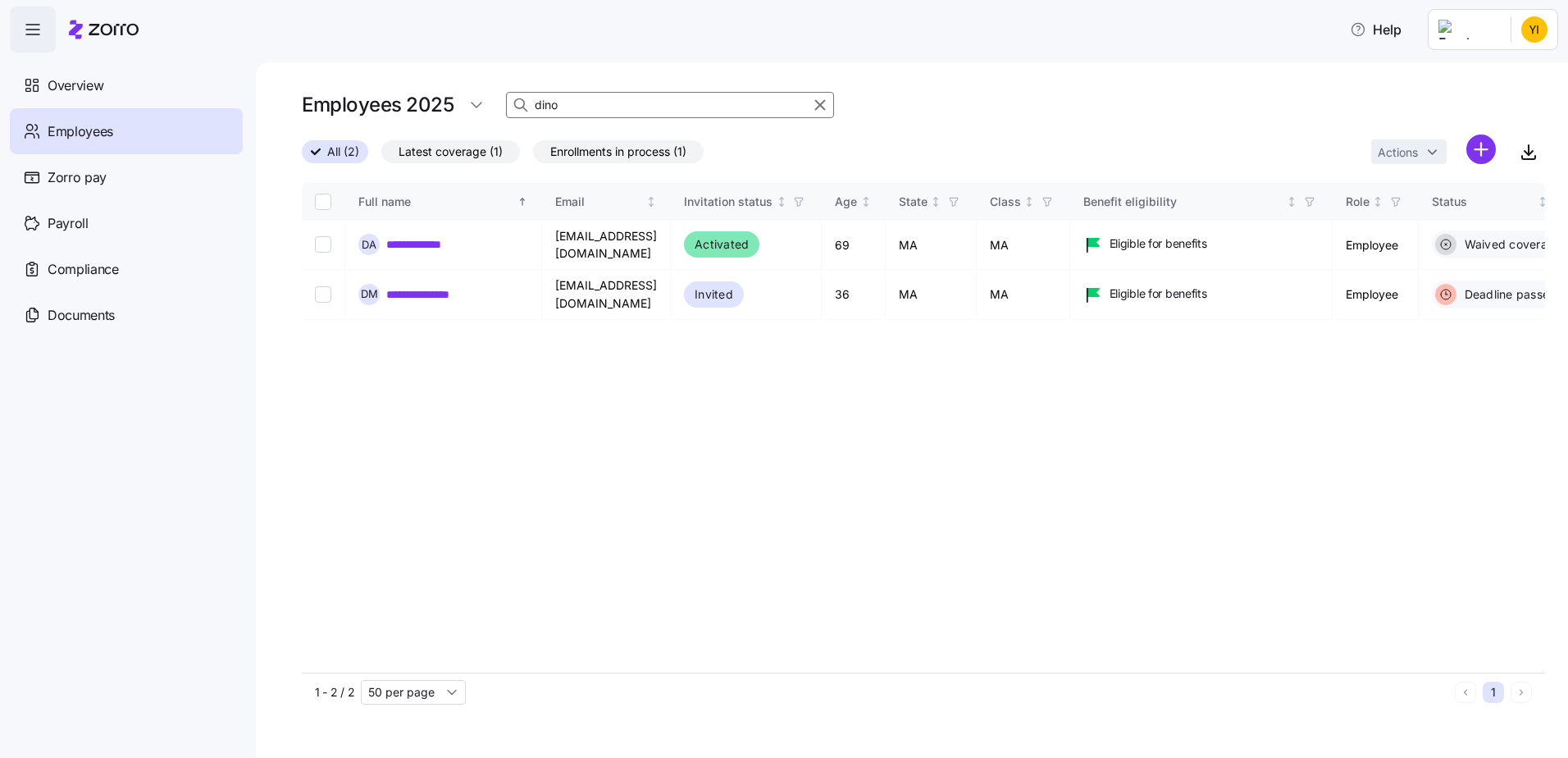
click at [666, 104] on input "dino" at bounding box center [669, 105] width 328 height 27
click at [304, 670] on div at bounding box center [458, 667] width 309 height 5
